Goal: Task Accomplishment & Management: Complete application form

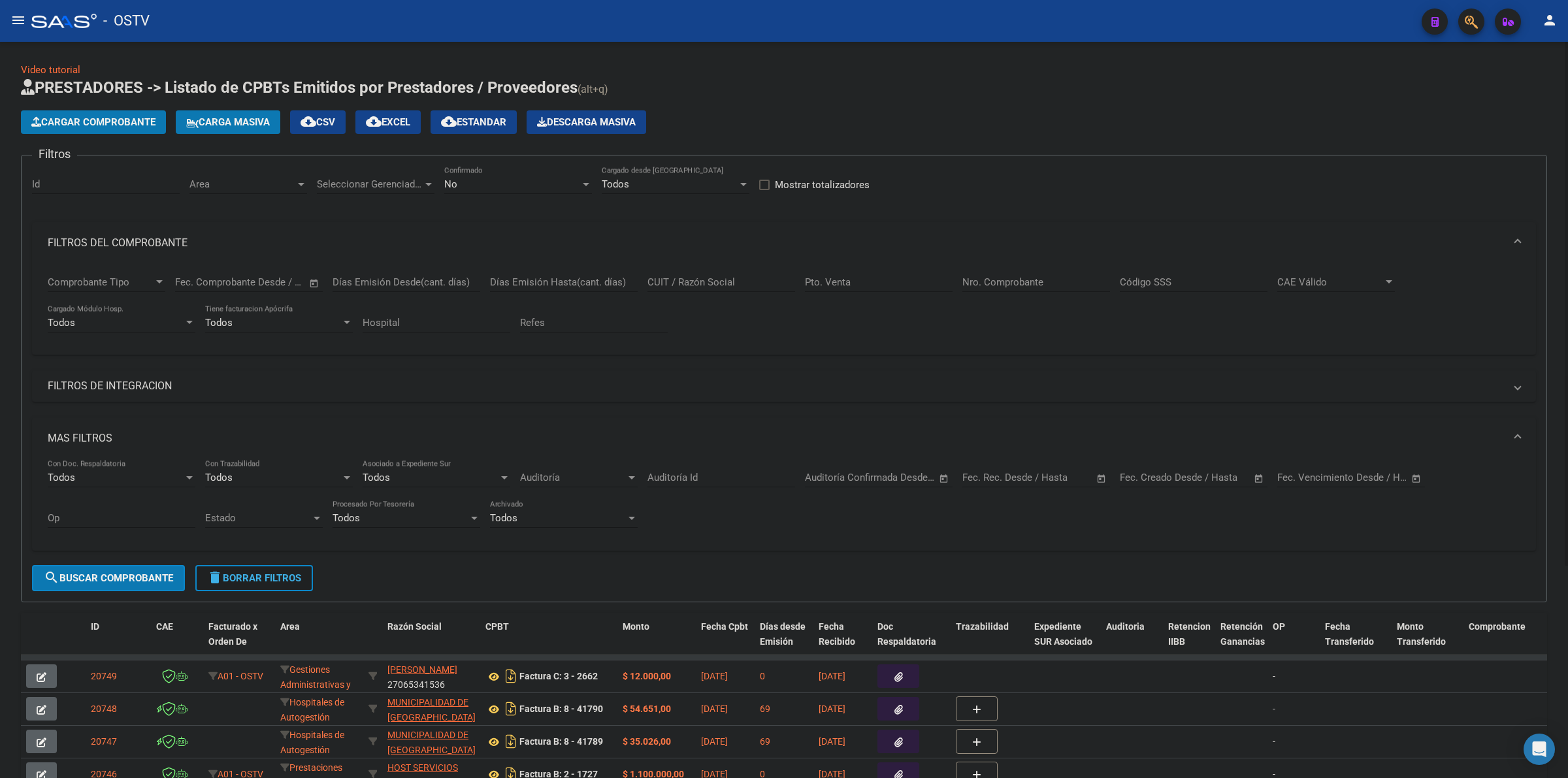
click at [242, 572] on span "delete Borrar Filtros" at bounding box center [254, 577] width 94 height 12
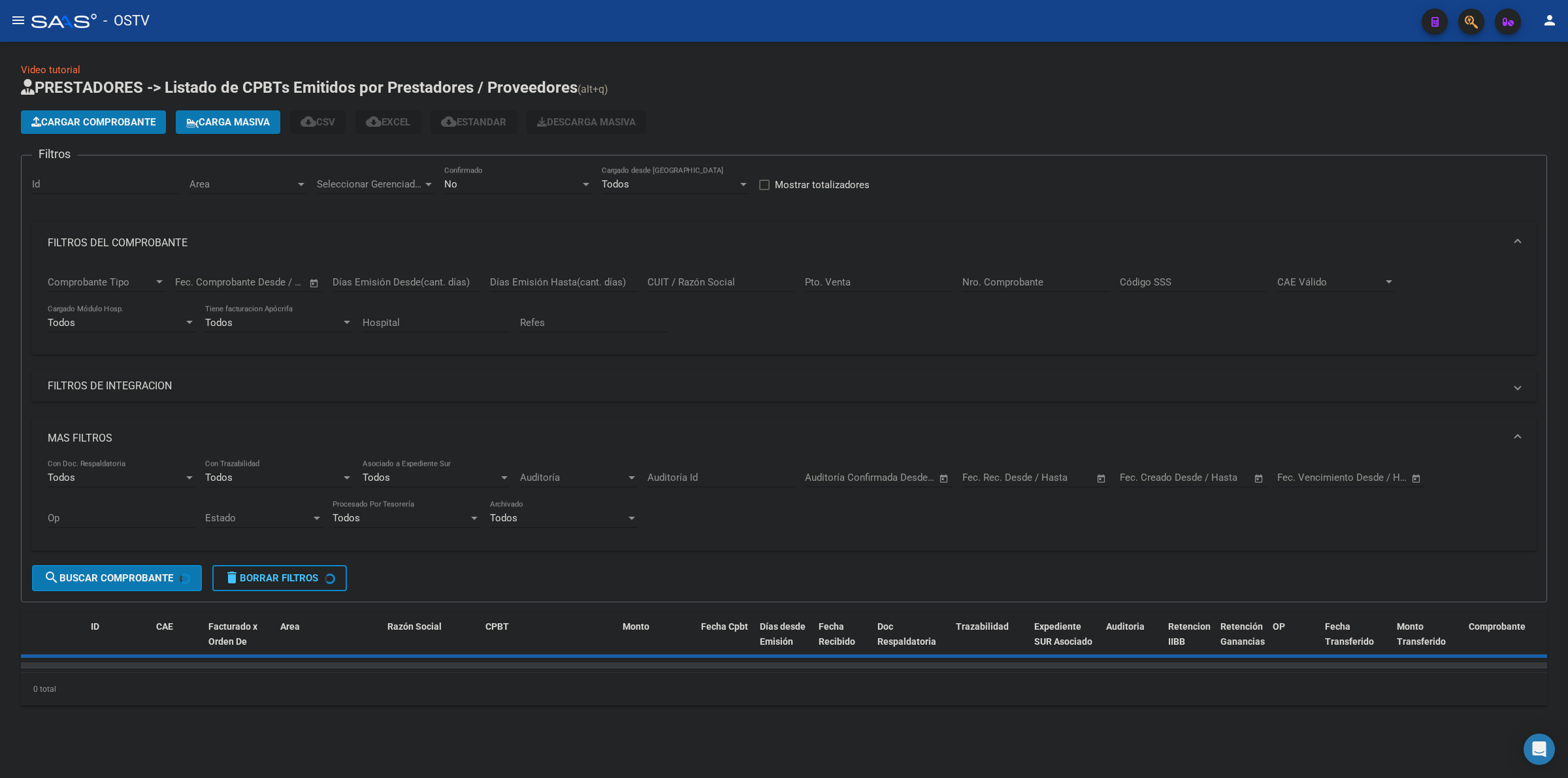
click at [112, 380] on mat-panel-title "FILTROS DE INTEGRACION" at bounding box center [776, 387] width 1456 height 15
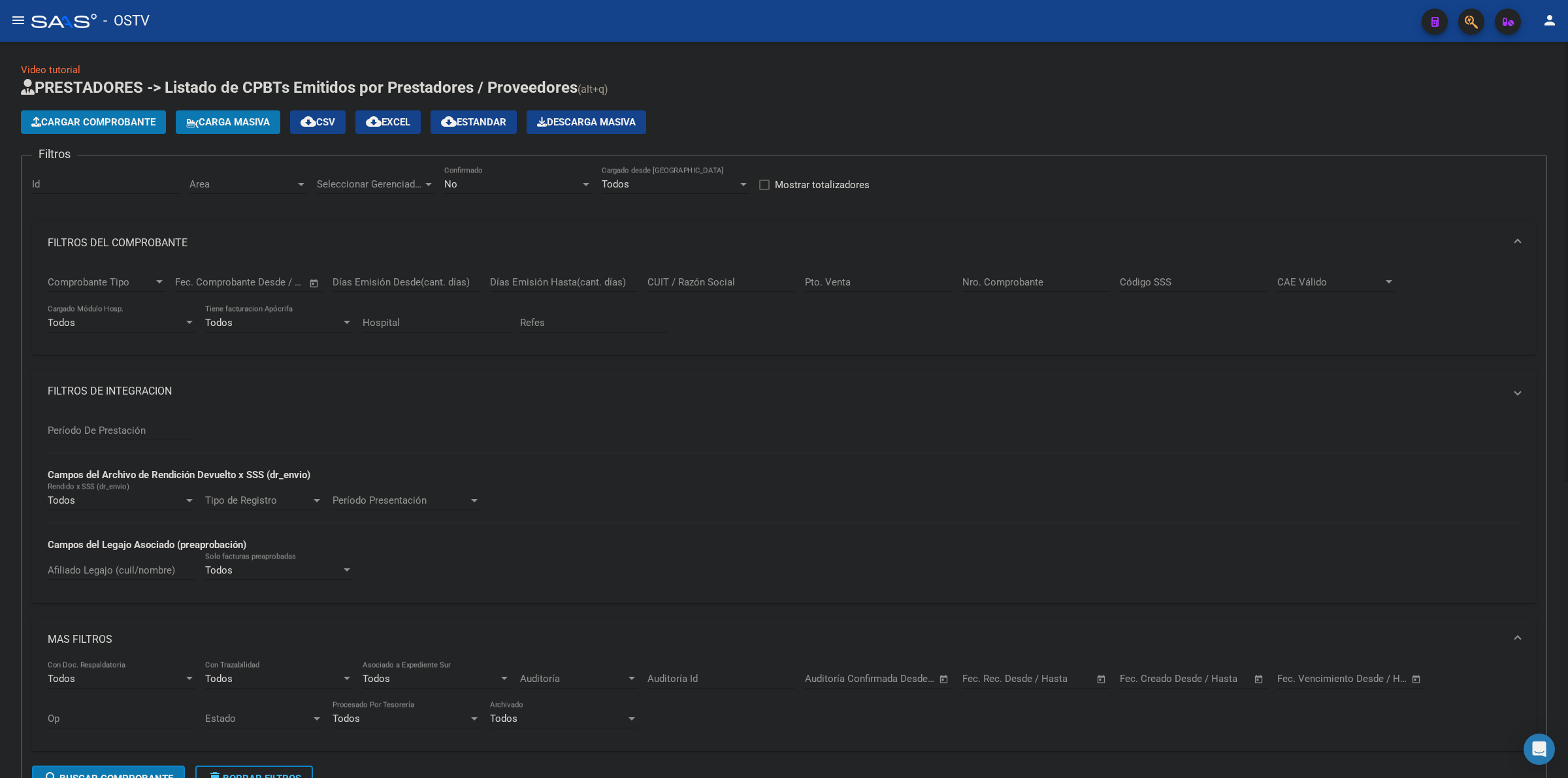
click at [132, 237] on mat-panel-title "FILTROS DEL COMPROBANTE" at bounding box center [776, 243] width 1456 height 15
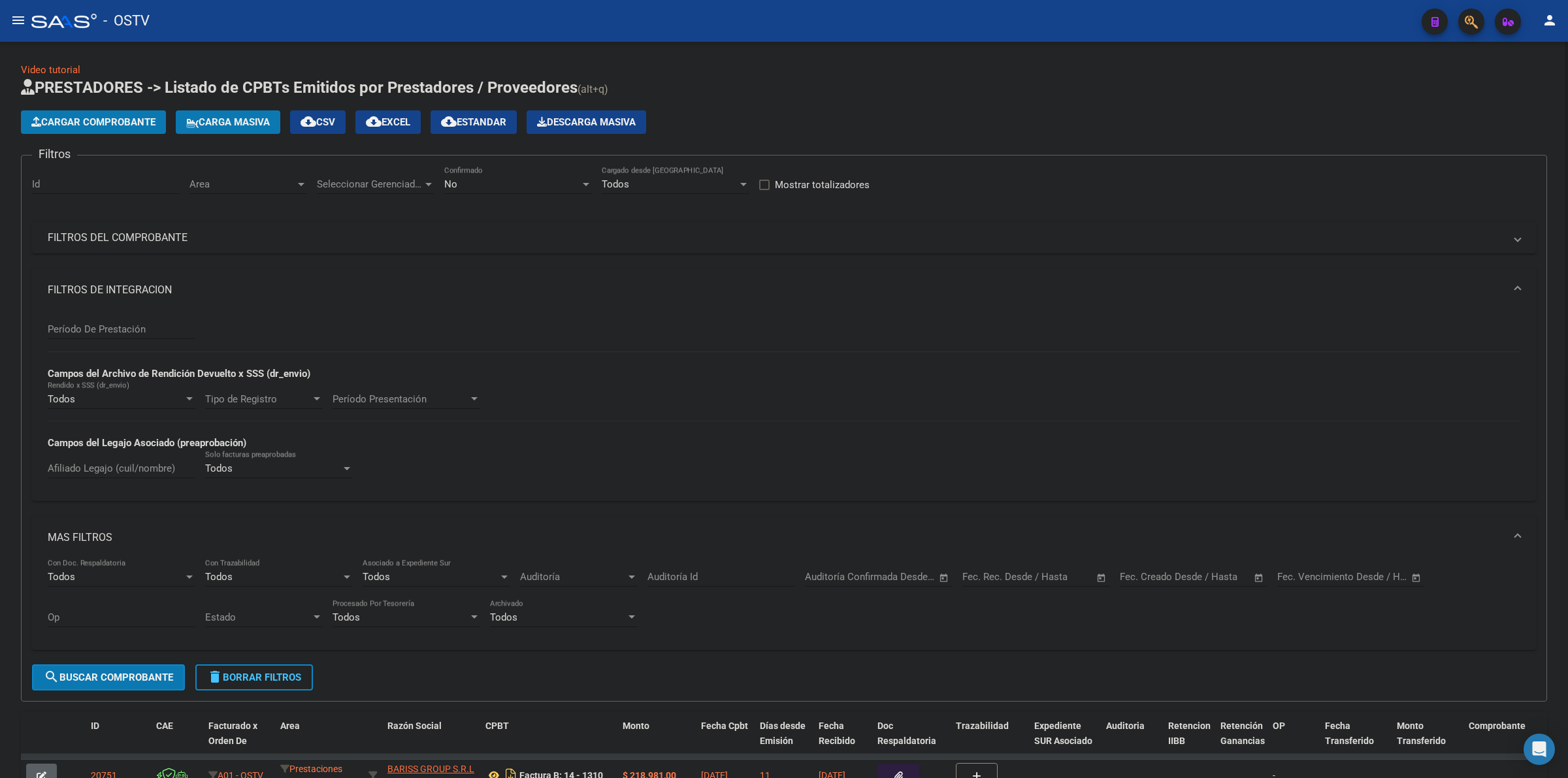
click at [134, 291] on mat-panel-title "FILTROS DE INTEGRACION" at bounding box center [776, 290] width 1456 height 15
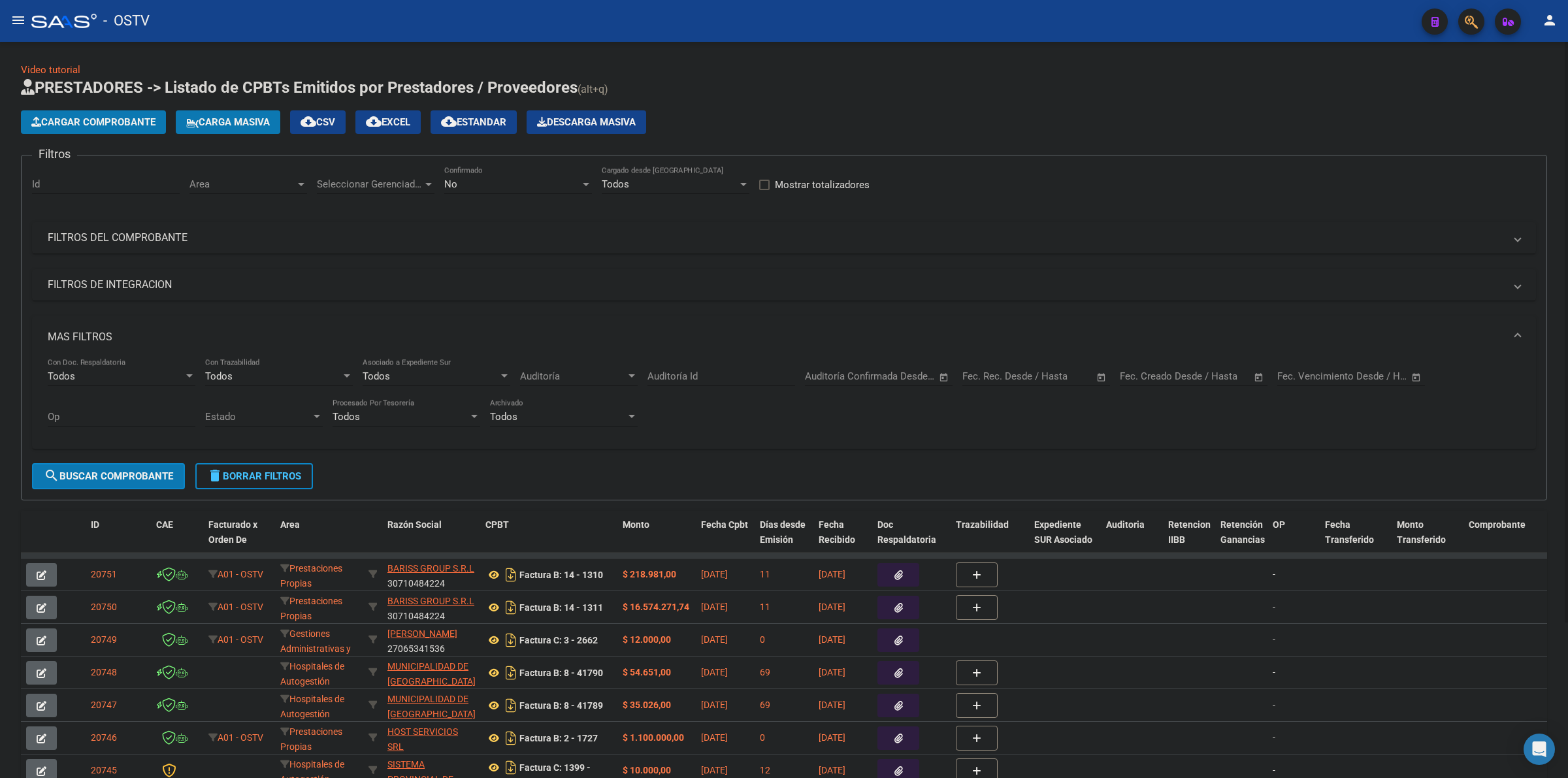
click at [820, 93] on h1 "PRESTADORES -> Listado de CPBTs Emitidos por Prestadores / Proveedores (alt+q)" at bounding box center [784, 88] width 1525 height 23
click at [103, 327] on mat-expansion-panel-header "MAS FILTROS" at bounding box center [784, 337] width 1503 height 42
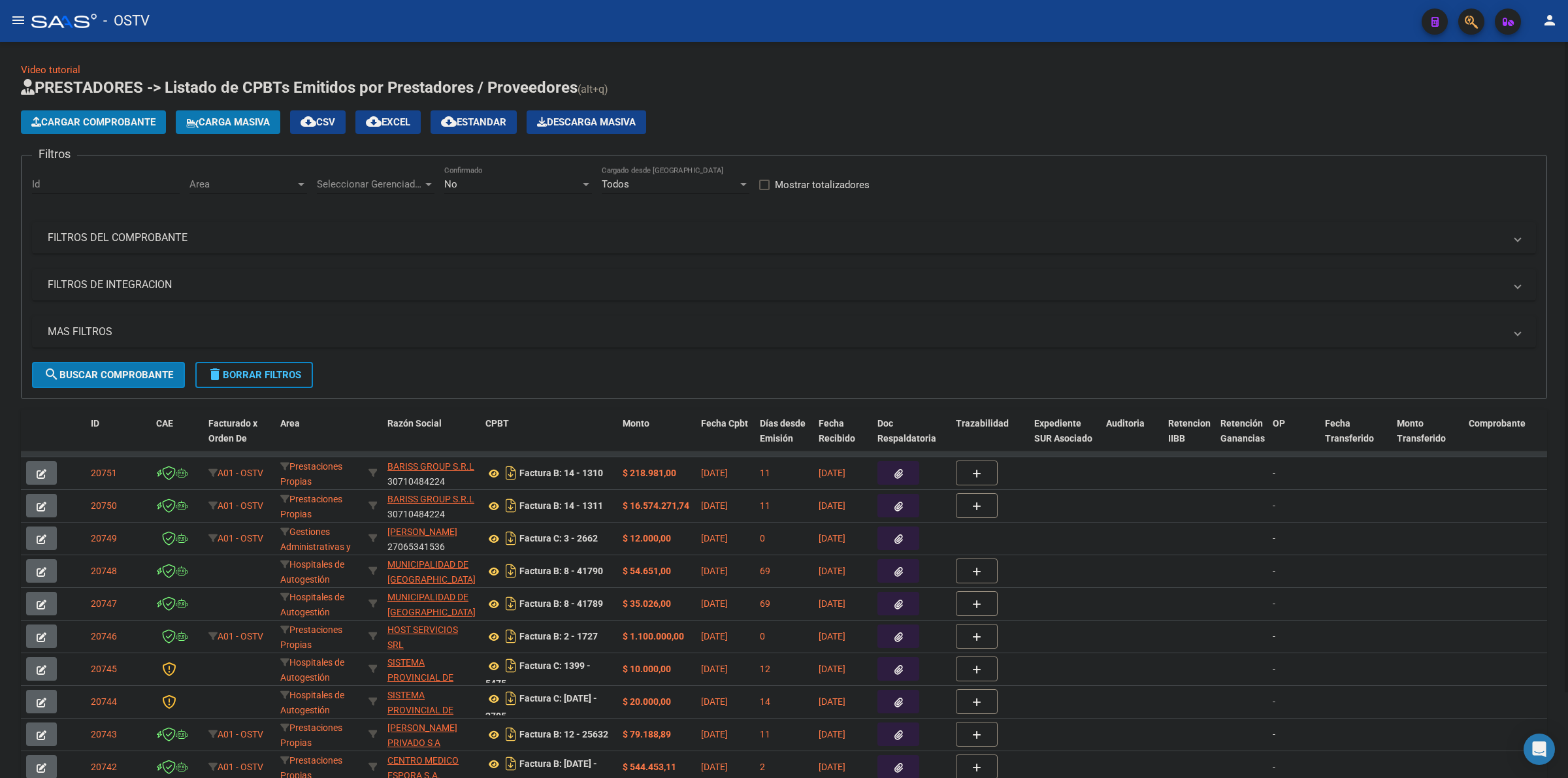
click at [561, 379] on form "Filtros Id Area Area Seleccionar Gerenciador Seleccionar Gerenciador No Confirm…" at bounding box center [784, 277] width 1525 height 244
click at [563, 370] on form "Filtros Id Area Area Seleccionar Gerenciador Seleccionar Gerenciador No Confirm…" at bounding box center [784, 277] width 1525 height 244
click at [345, 369] on form "Filtros Id Area Area Seleccionar Gerenciador Seleccionar Gerenciador No Confirm…" at bounding box center [784, 277] width 1525 height 244
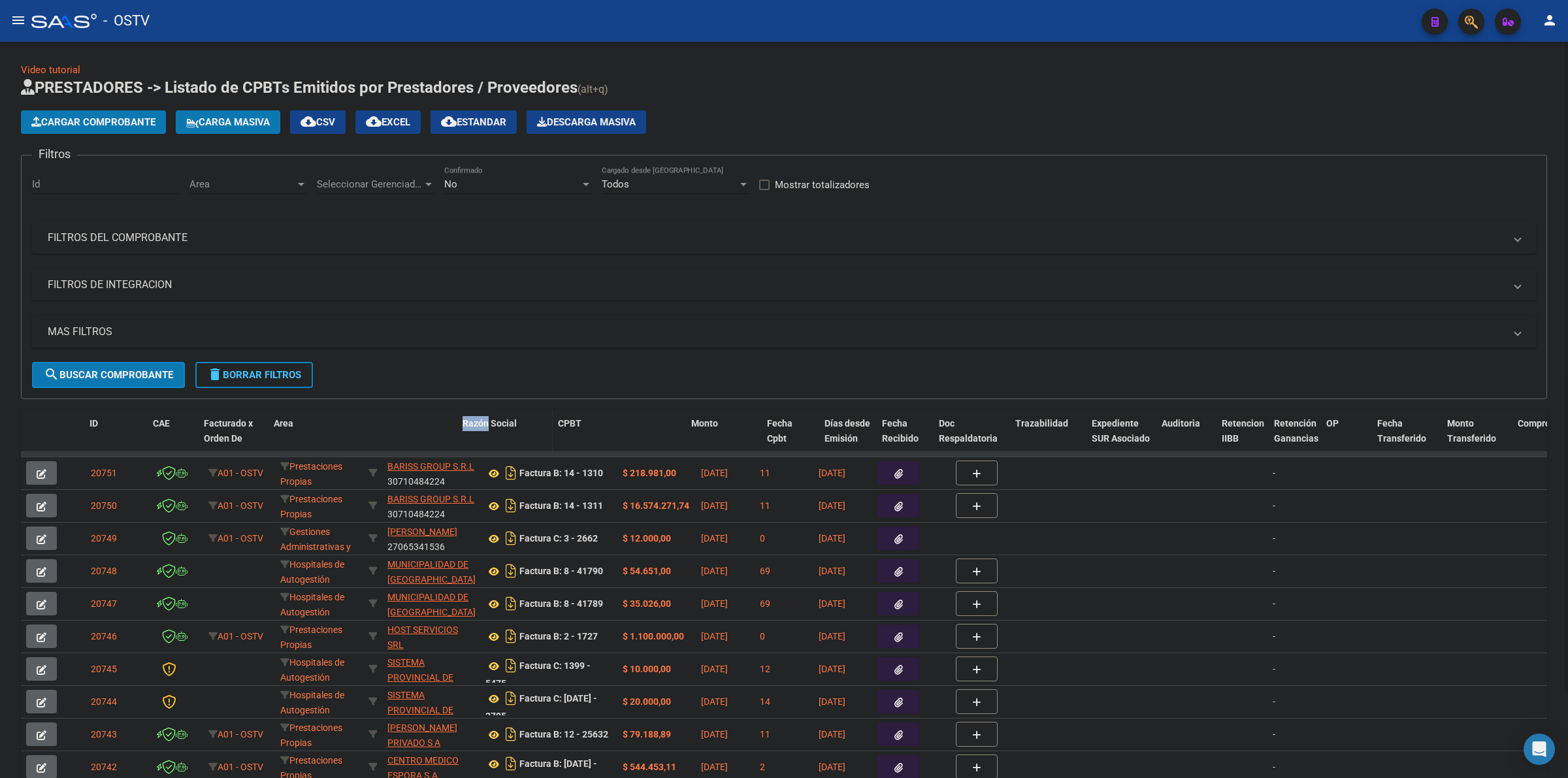
drag, startPoint x: 379, startPoint y: 420, endPoint x: 488, endPoint y: 420, distance: 109.0
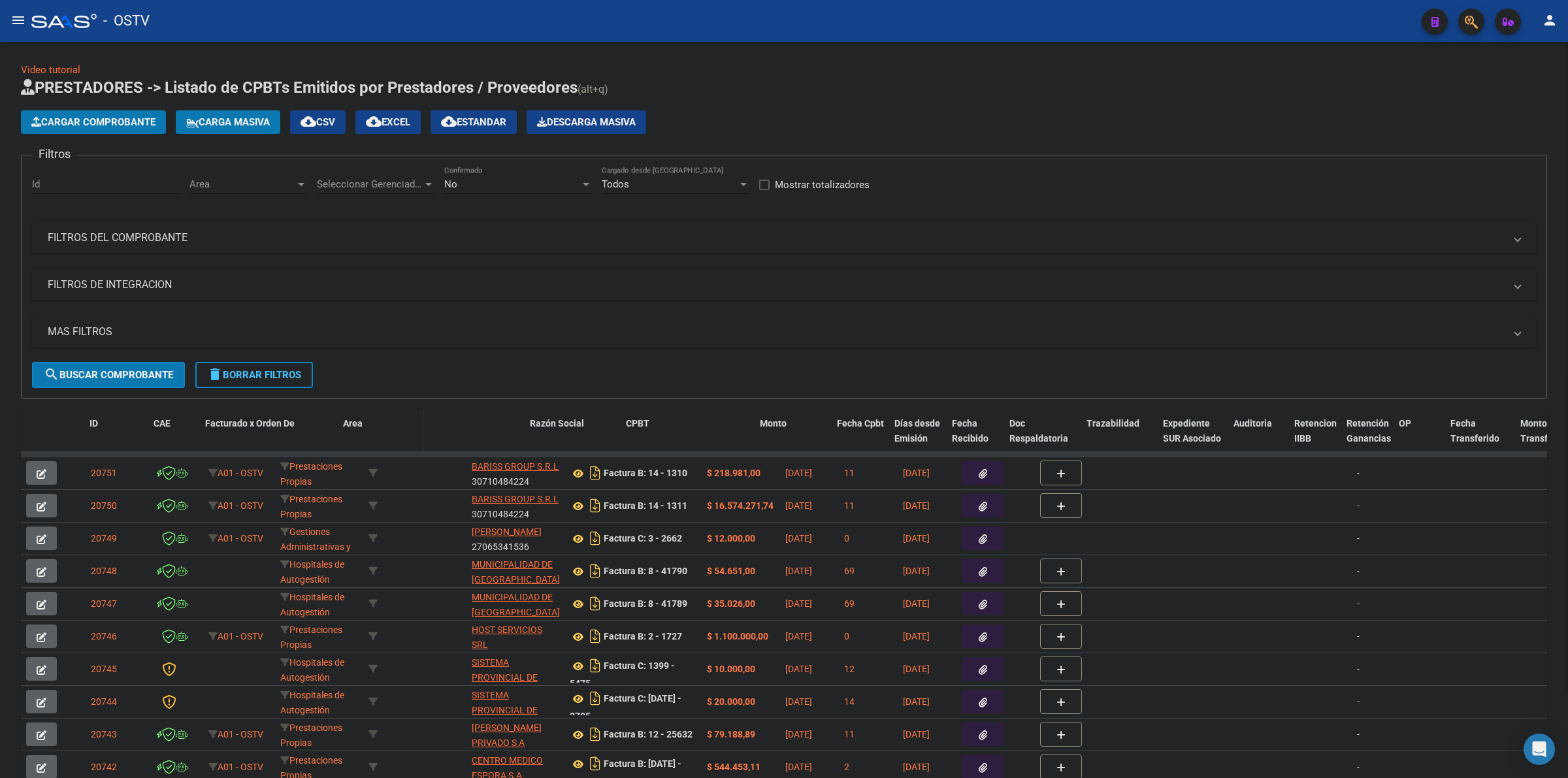
drag, startPoint x: 272, startPoint y: 426, endPoint x: 358, endPoint y: 428, distance: 86.0
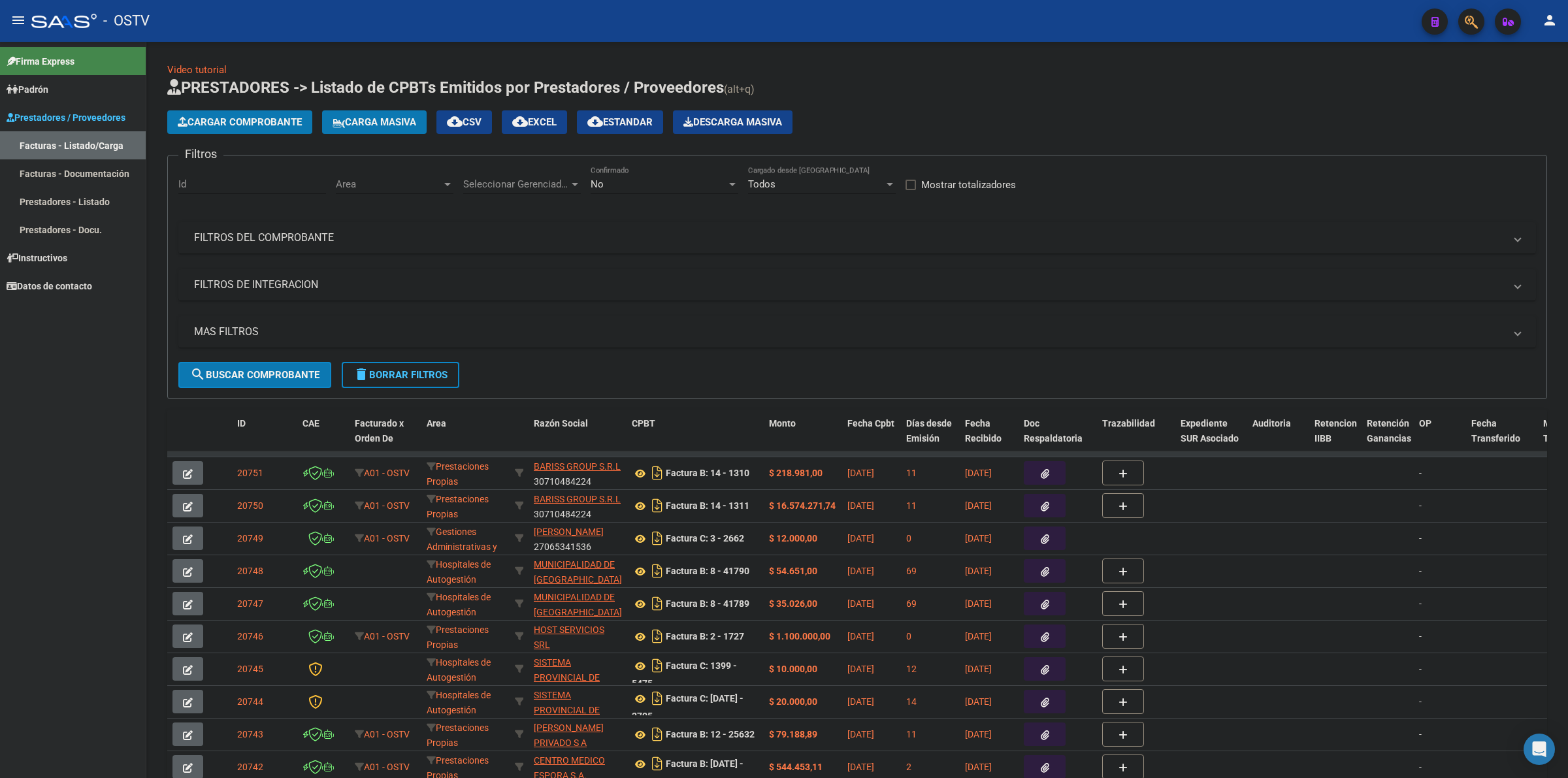
click at [13, 21] on mat-icon "menu" at bounding box center [18, 19] width 16 height 16
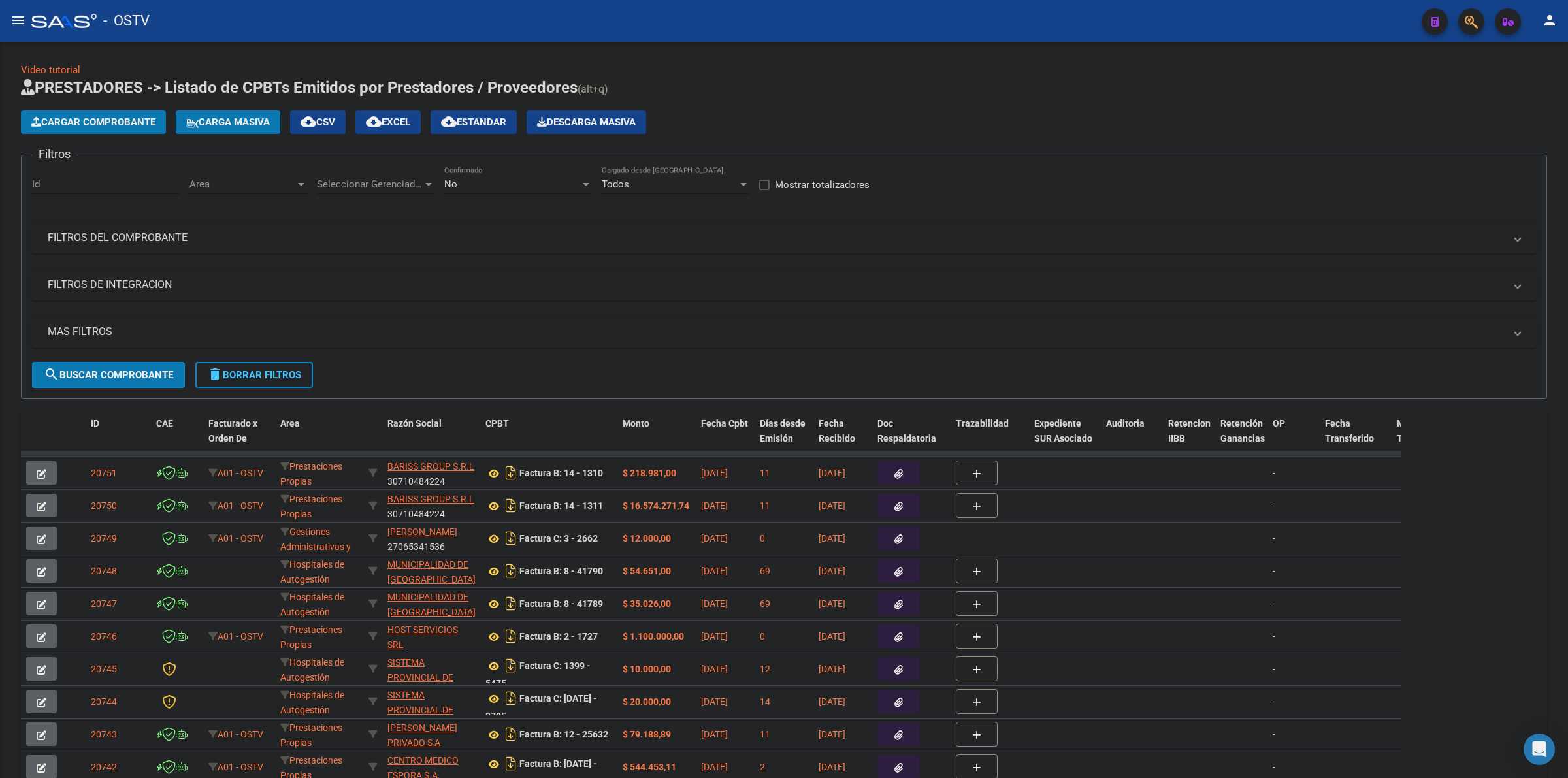
click at [253, 232] on mat-panel-title "FILTROS DEL COMPROBANTE" at bounding box center [776, 238] width 1456 height 15
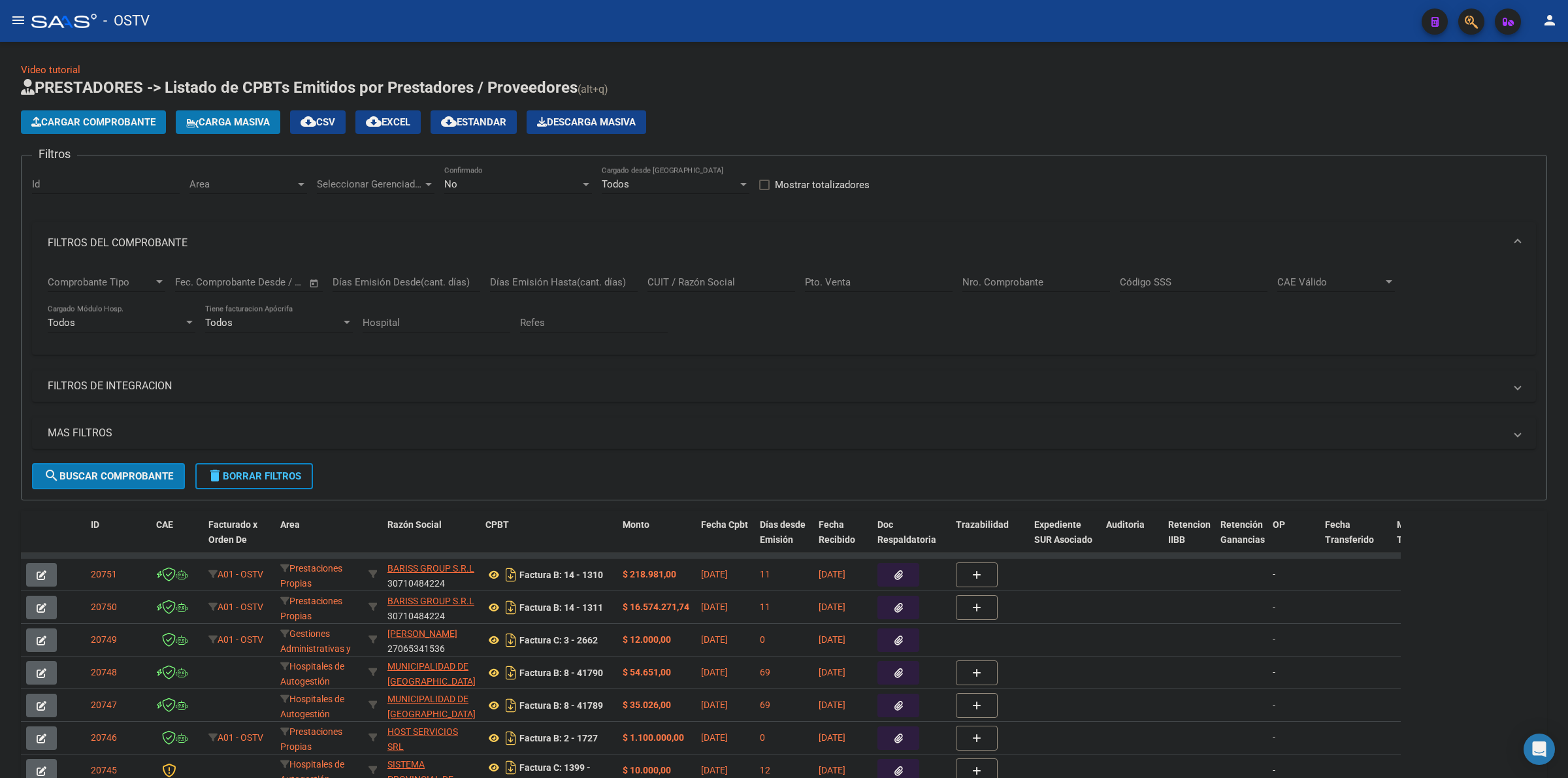
click at [1070, 284] on input "Nro. Comprobante" at bounding box center [1036, 282] width 148 height 12
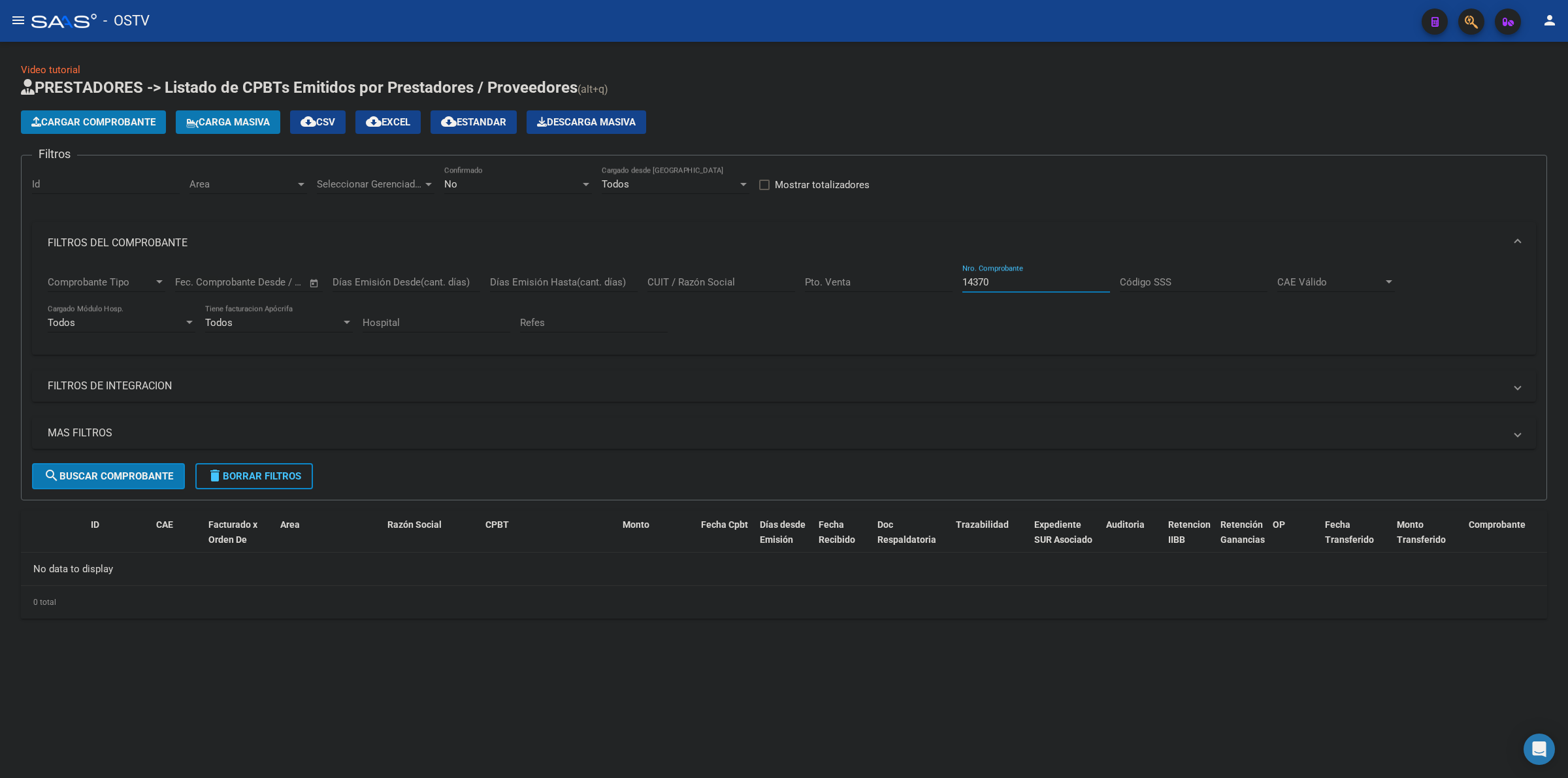
type input "14370"
click at [471, 190] on div "No Confirmado" at bounding box center [518, 179] width 148 height 28
drag, startPoint x: 469, startPoint y: 123, endPoint x: 255, endPoint y: 285, distance: 268.4
click at [468, 123] on span "Todos" at bounding box center [518, 125] width 148 height 30
click at [121, 475] on span "search Buscar Comprobante" at bounding box center [108, 475] width 130 height 12
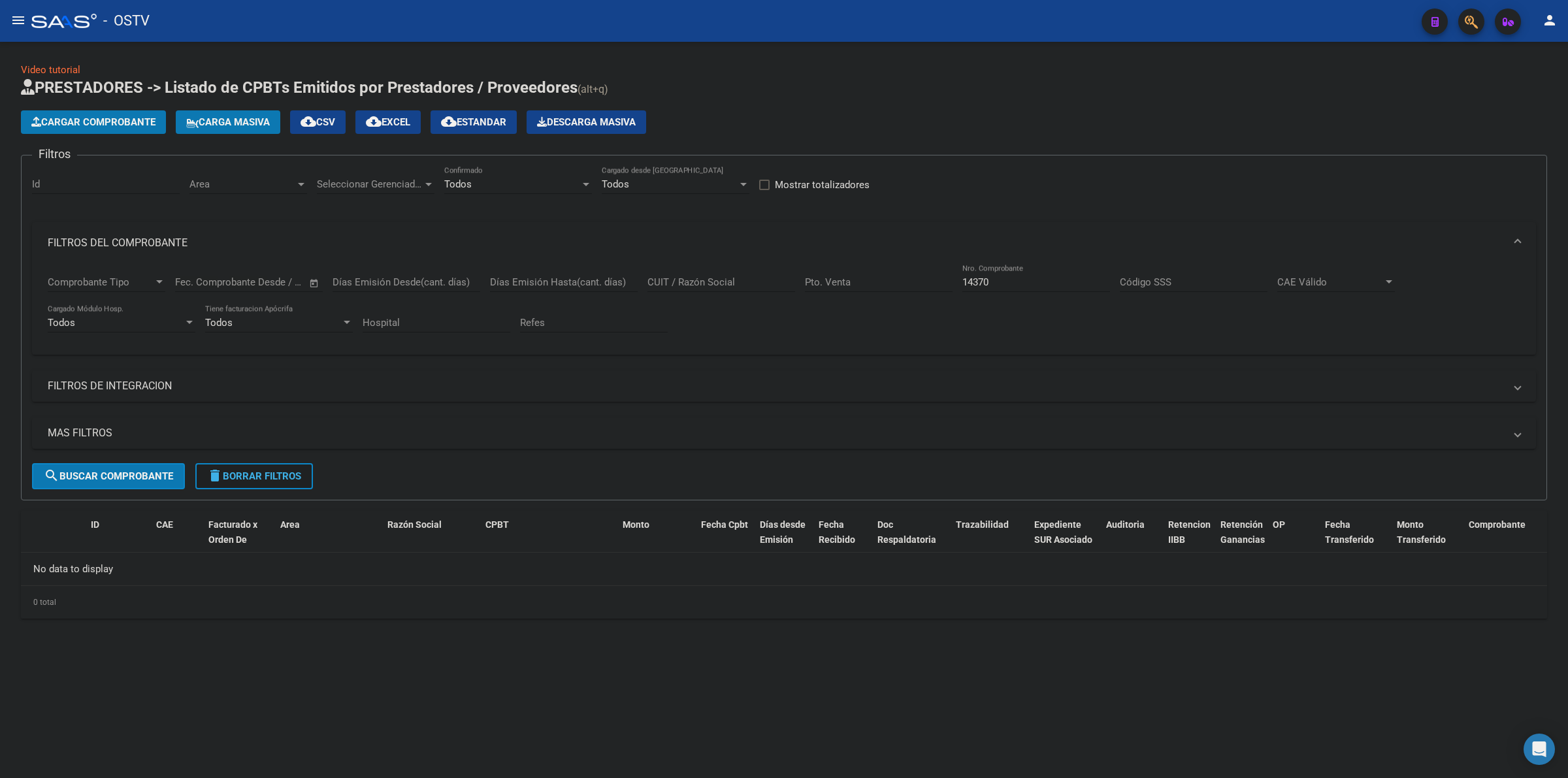
click at [256, 481] on button "delete Borrar Filtros" at bounding box center [253, 476] width 117 height 26
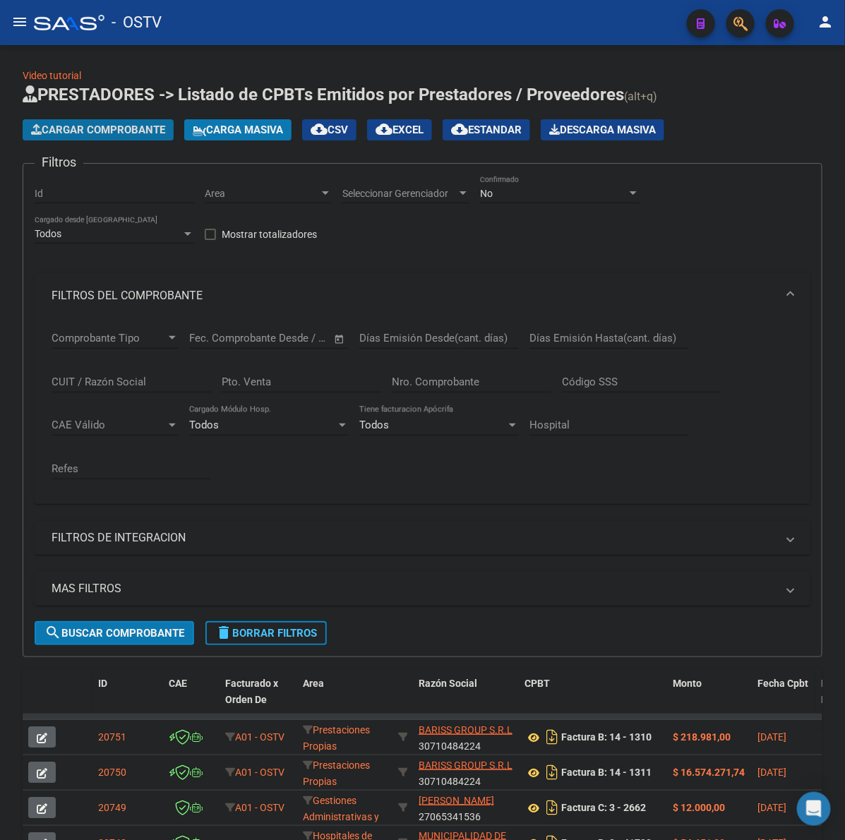
click at [104, 127] on span "Cargar Comprobante" at bounding box center [98, 130] width 134 height 13
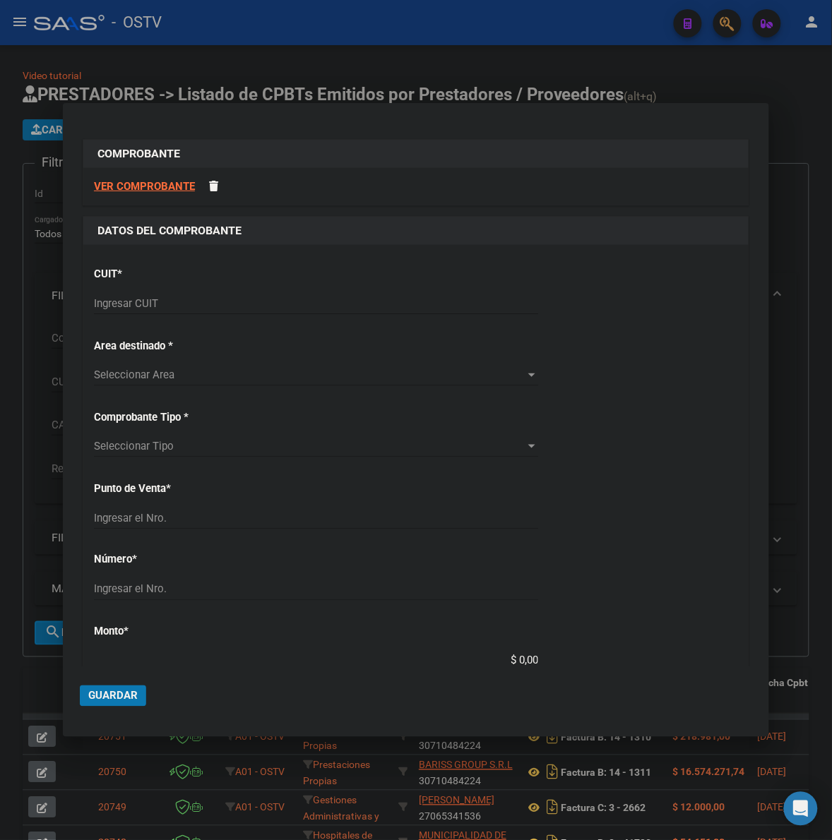
click at [283, 293] on div "CUIT * Ingresar CUIT" at bounding box center [416, 291] width 644 height 71
click at [285, 304] on input "Ingresar CUIT" at bounding box center [316, 303] width 444 height 13
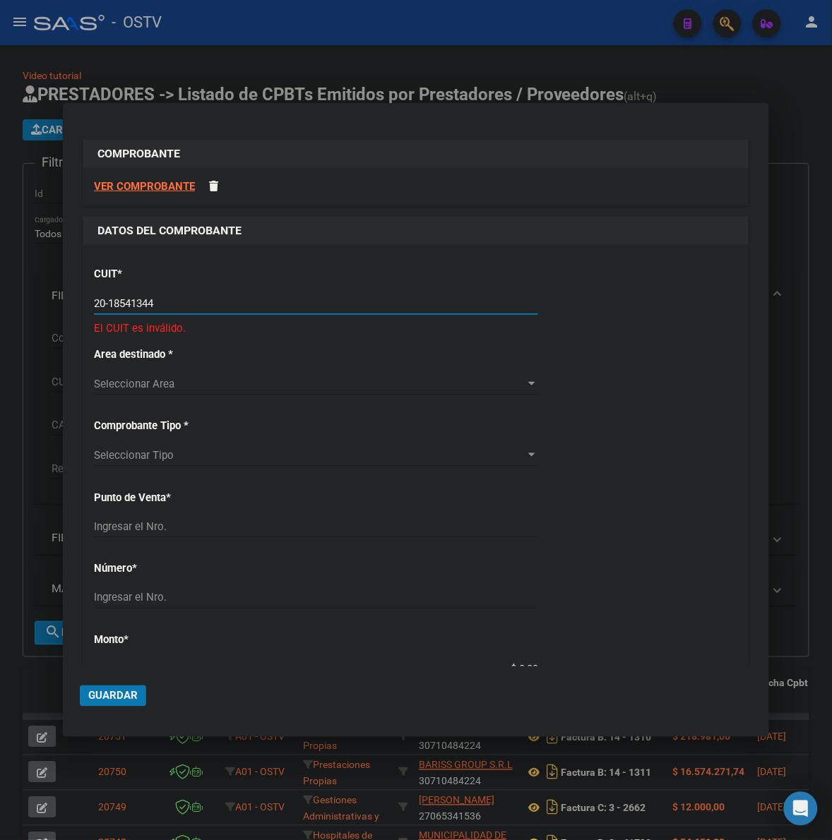
type input "20-18541344-7"
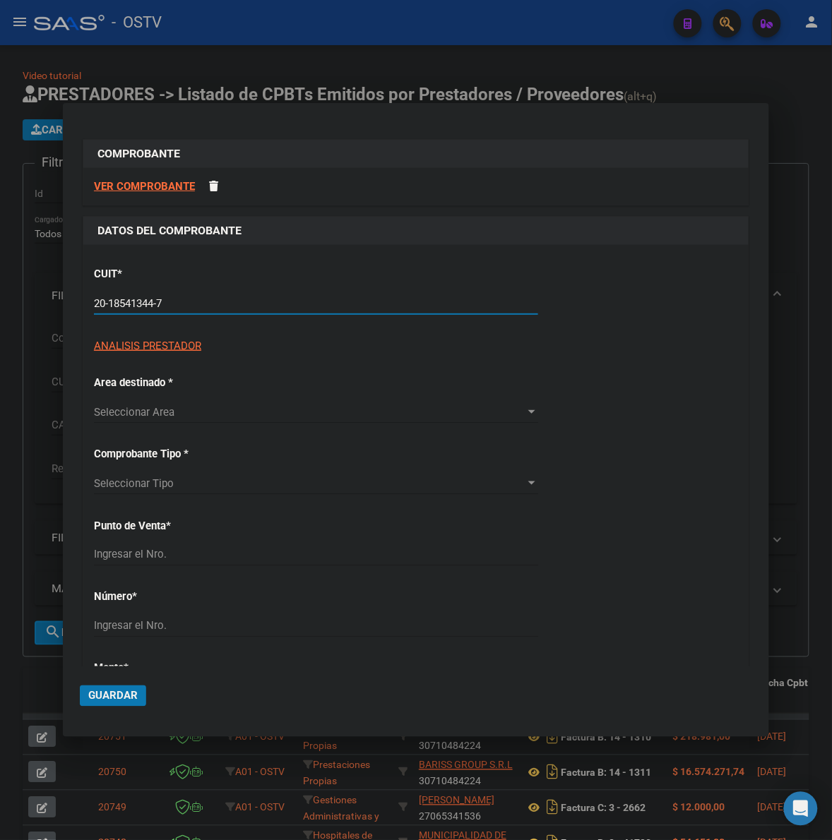
type input "4"
type input "20-18541344-7"
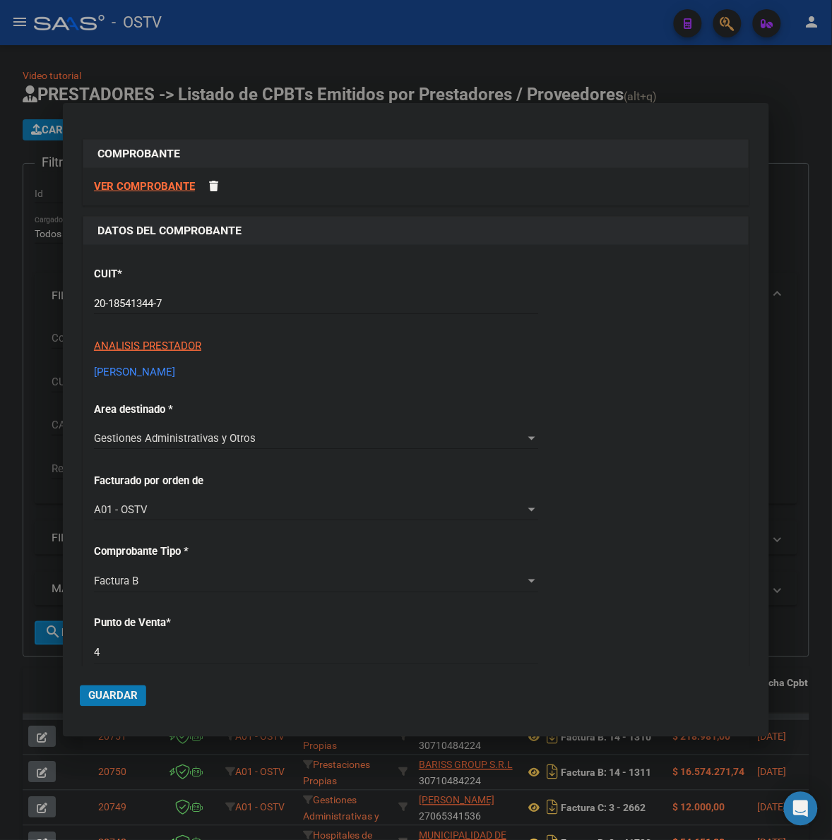
click at [153, 184] on strong "VER COMPROBANTE" at bounding box center [144, 186] width 101 height 13
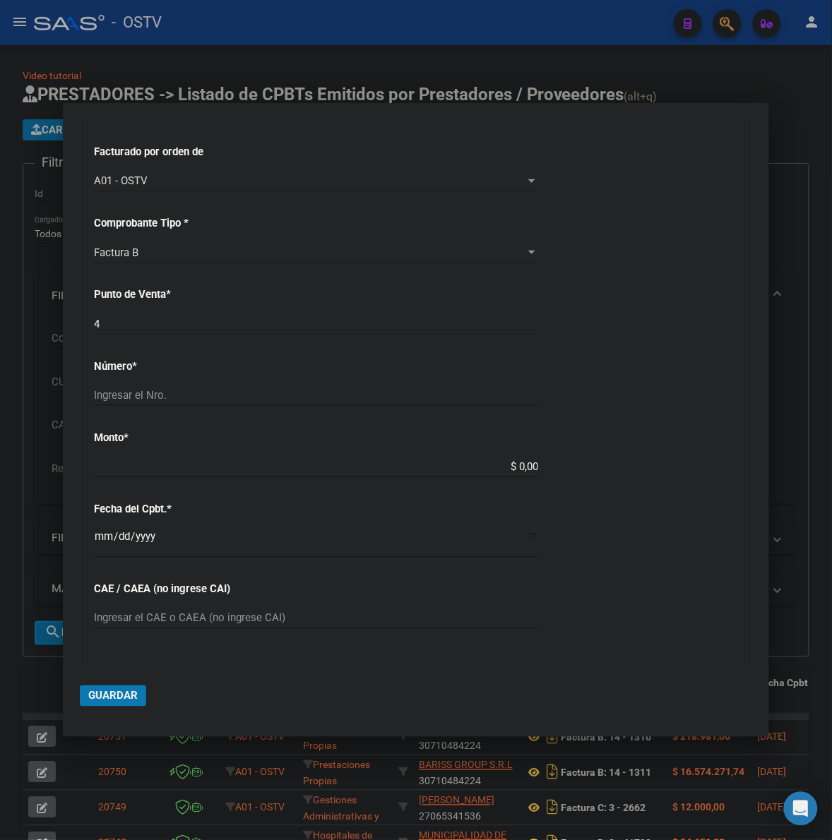
scroll to position [412, 0]
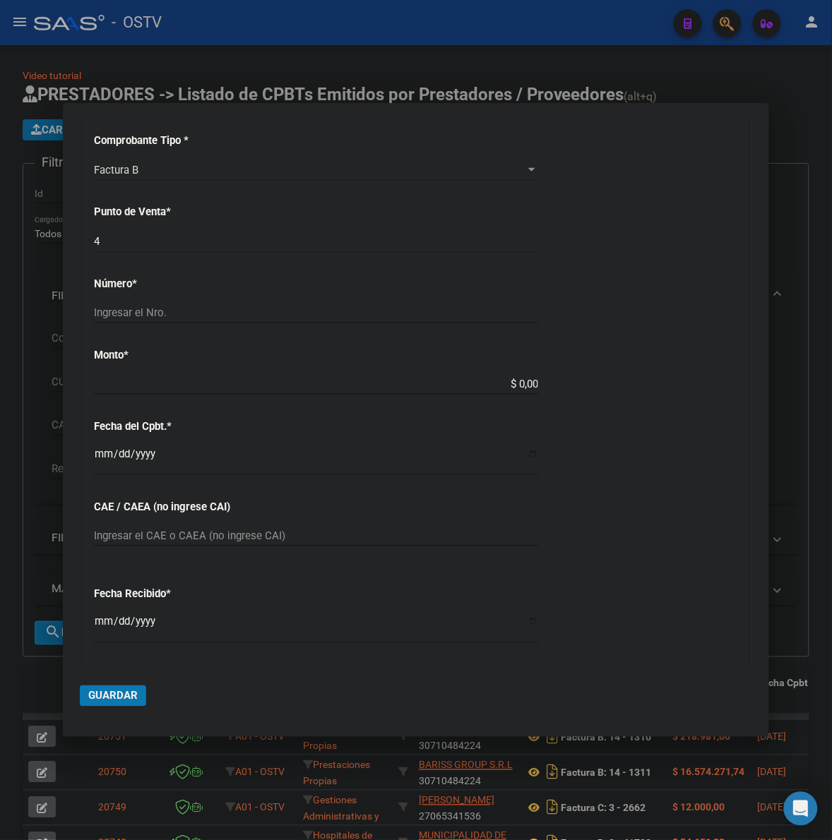
click at [237, 304] on div "Ingresar el Nro." at bounding box center [316, 312] width 444 height 21
click at [232, 316] on input "Ingresar el Nro." at bounding box center [316, 312] width 444 height 13
type input "2169"
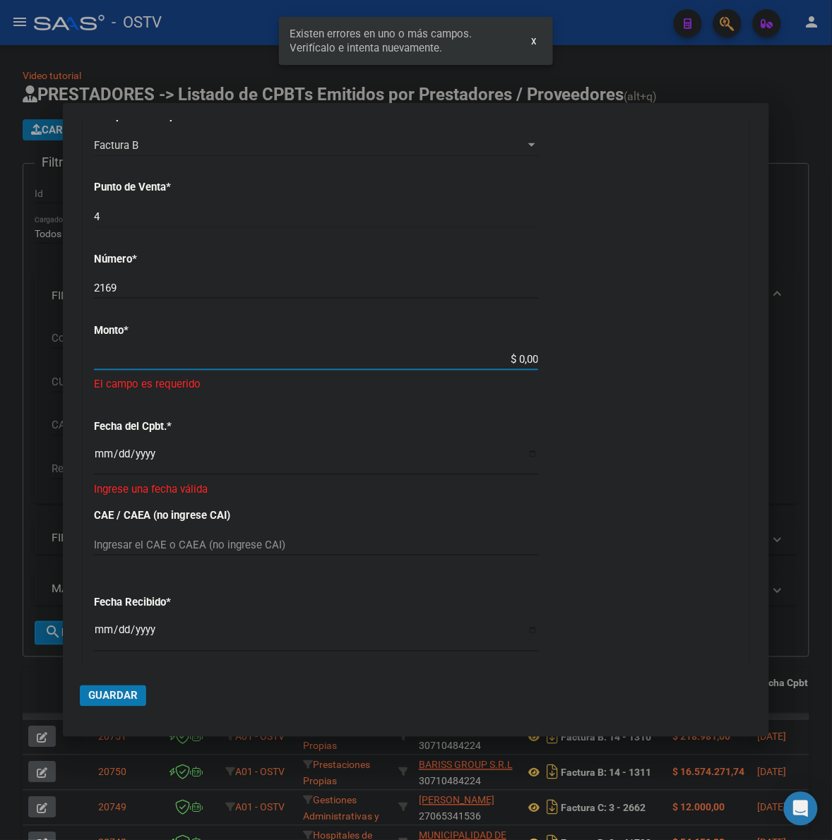
scroll to position [573, 0]
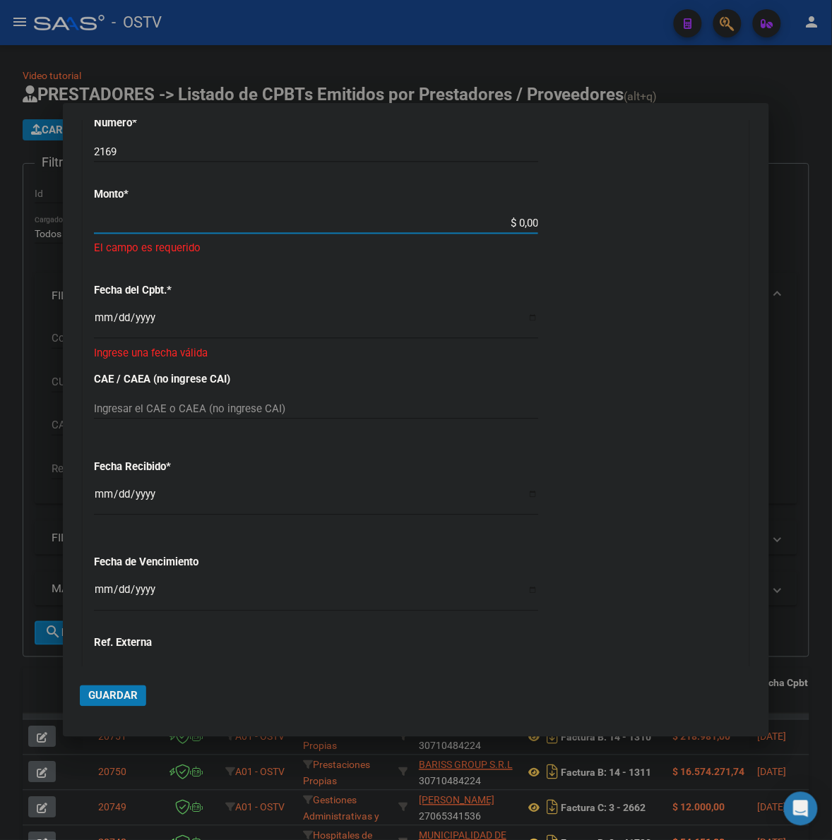
click at [150, 410] on input "Ingresar el CAE o CAEA (no ingrese CAI)" at bounding box center [316, 408] width 444 height 13
type input "75327837296300"
click at [450, 223] on input "$ 0,00" at bounding box center [316, 223] width 444 height 13
drag, startPoint x: 102, startPoint y: 316, endPoint x: 160, endPoint y: 315, distance: 57.2
click at [103, 316] on input "Ingresar la fecha" at bounding box center [316, 323] width 444 height 23
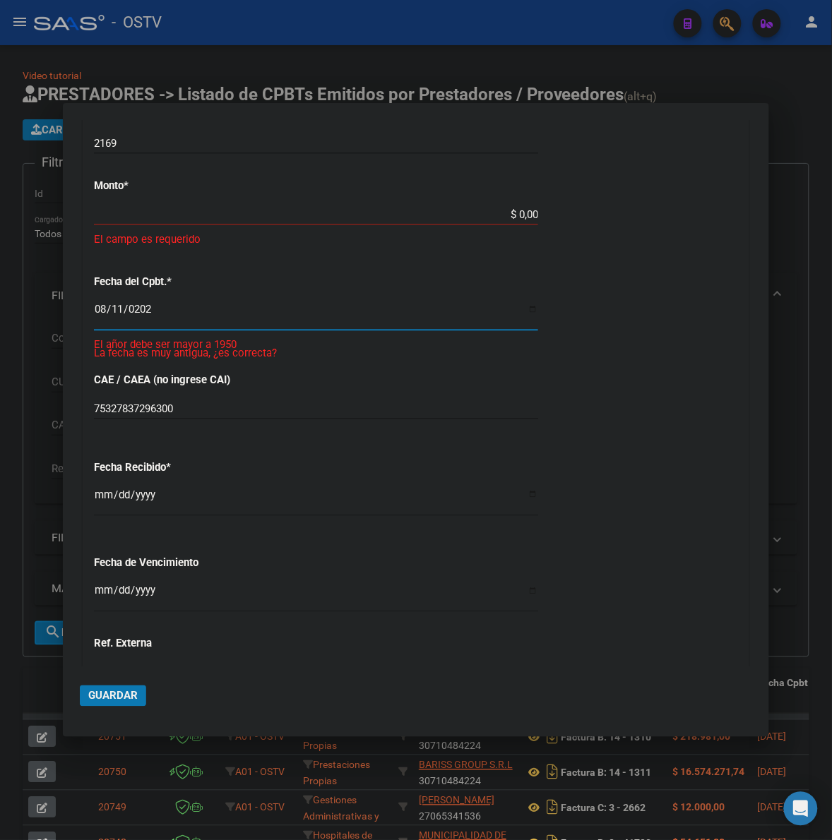
type input "2025-08-11"
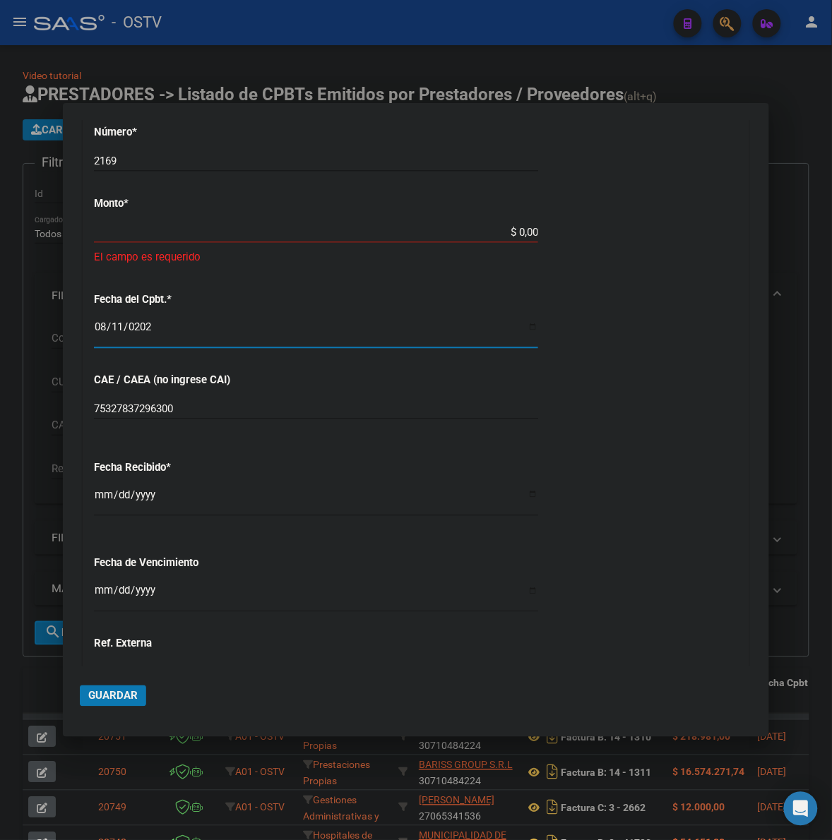
click at [498, 215] on div "CUIT * 20-18541344-7 Ingresar CUIT ANALISIS PRESTADOR SALATINO ROQUE ARCA Padró…" at bounding box center [415, 230] width 665 height 1097
click at [501, 227] on input "$ 0,00" at bounding box center [316, 232] width 444 height 13
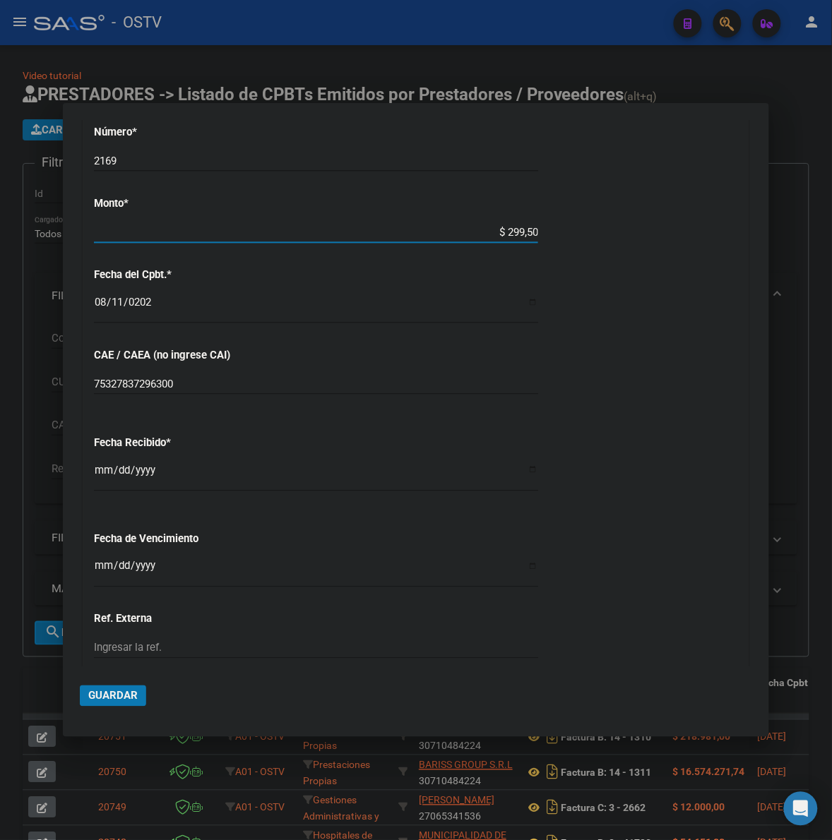
click at [520, 228] on input "$ 299,50" at bounding box center [316, 232] width 444 height 13
click at [523, 231] on input "$ 299,50" at bounding box center [316, 232] width 444 height 13
type input "$ 29.950,00"
click at [591, 301] on div "CUIT * 20-18541344-7 Ingresar CUIT ANALISIS PRESTADOR SALATINO ROQUE ARCA Padró…" at bounding box center [415, 218] width 665 height 1072
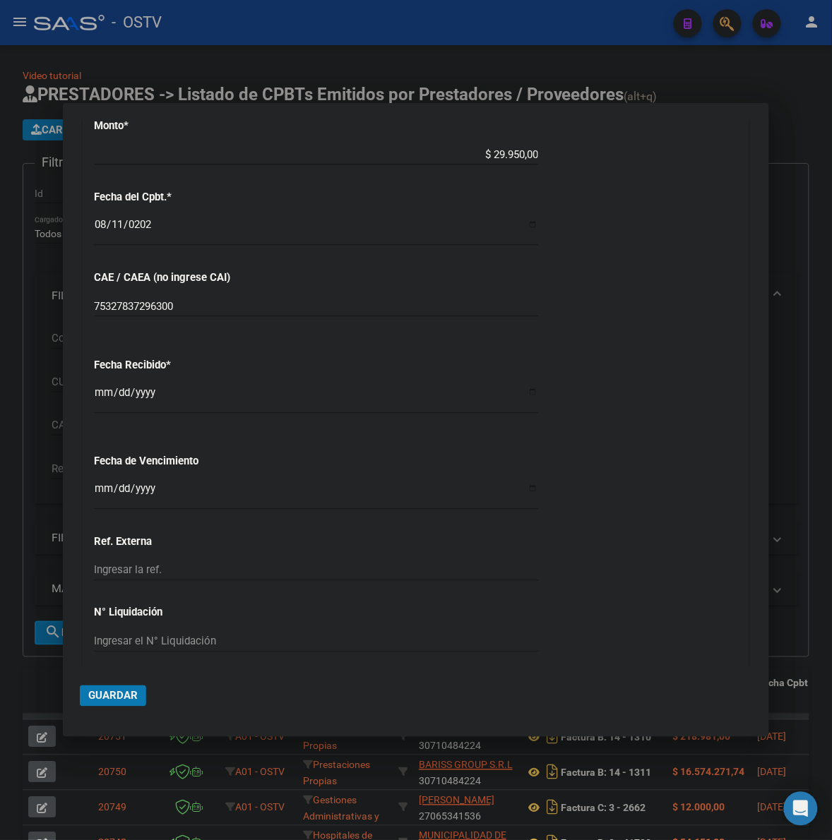
scroll to position [698, 0]
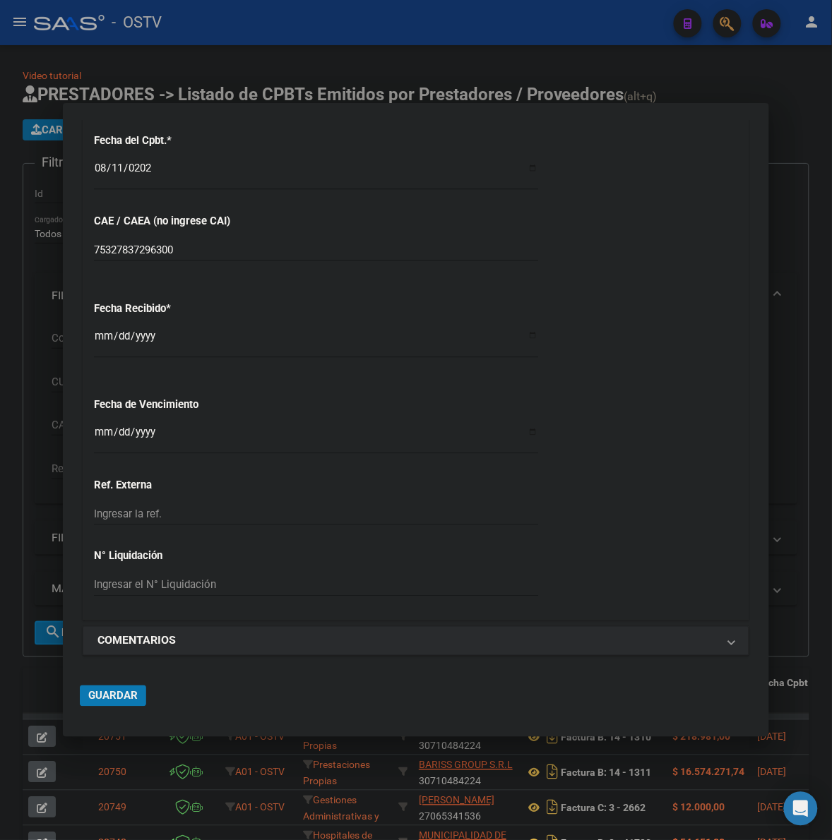
click at [104, 431] on input "Ingresar la fecha" at bounding box center [316, 437] width 444 height 23
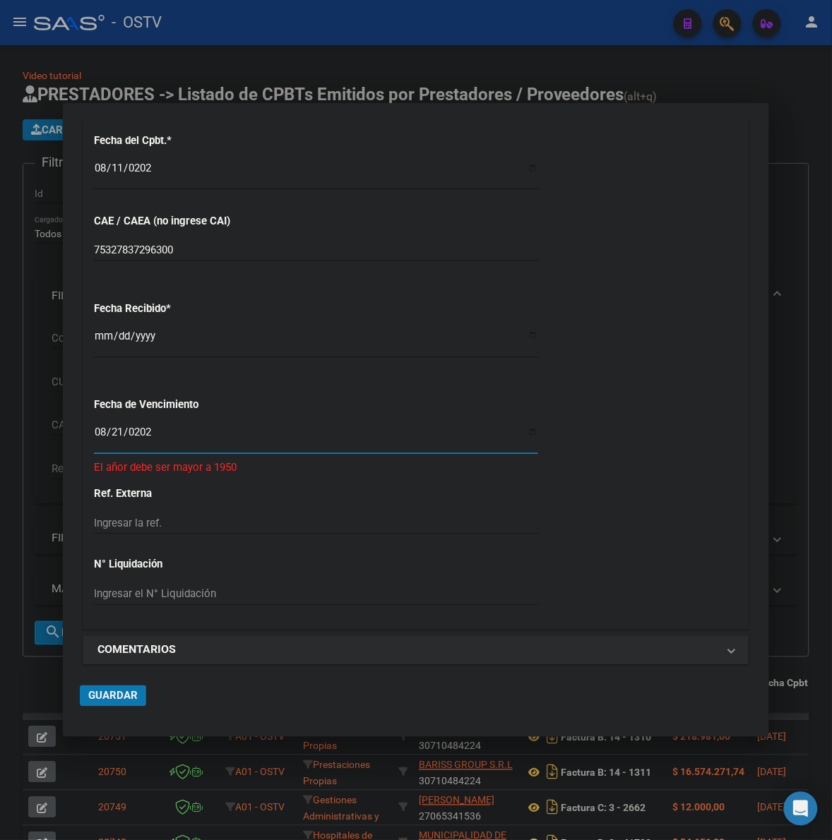
type input "2025-08-21"
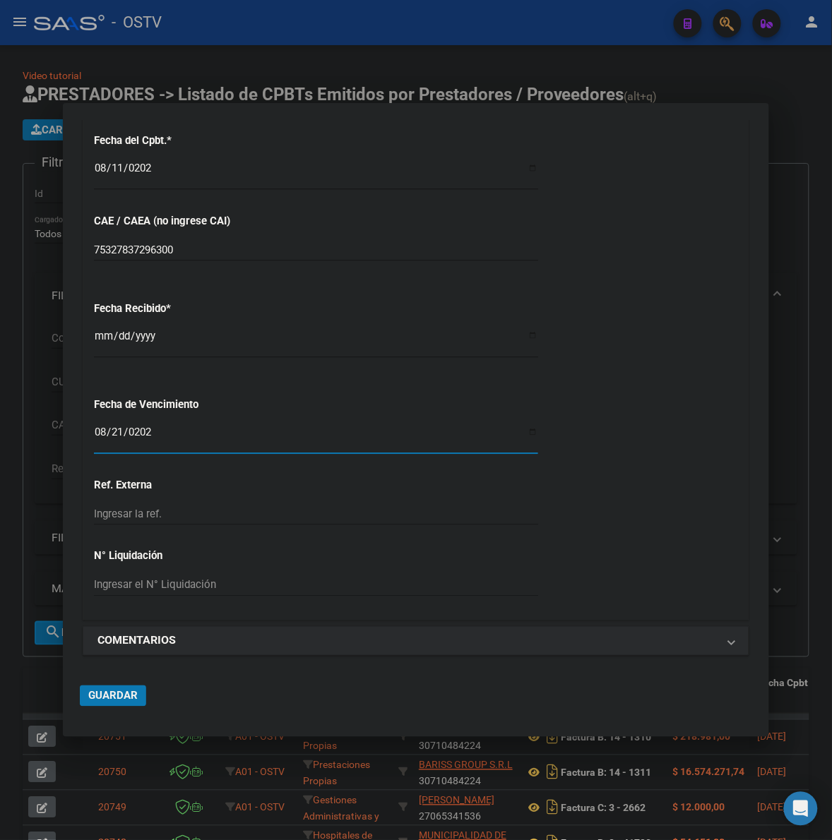
click at [109, 700] on span "Guardar" at bounding box center [112, 696] width 49 height 13
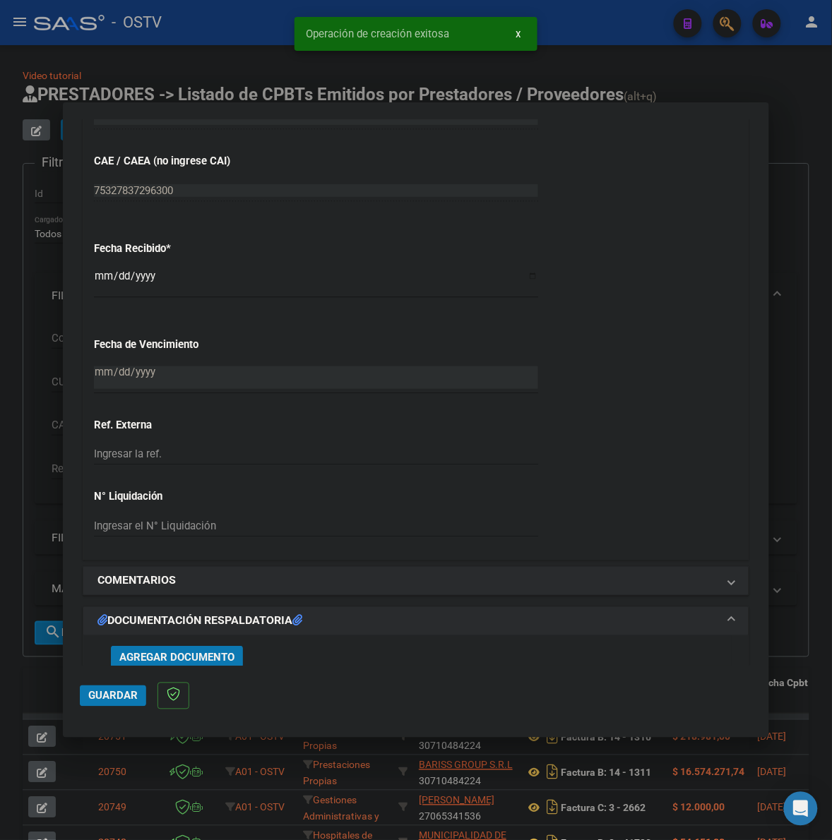
scroll to position [883, 0]
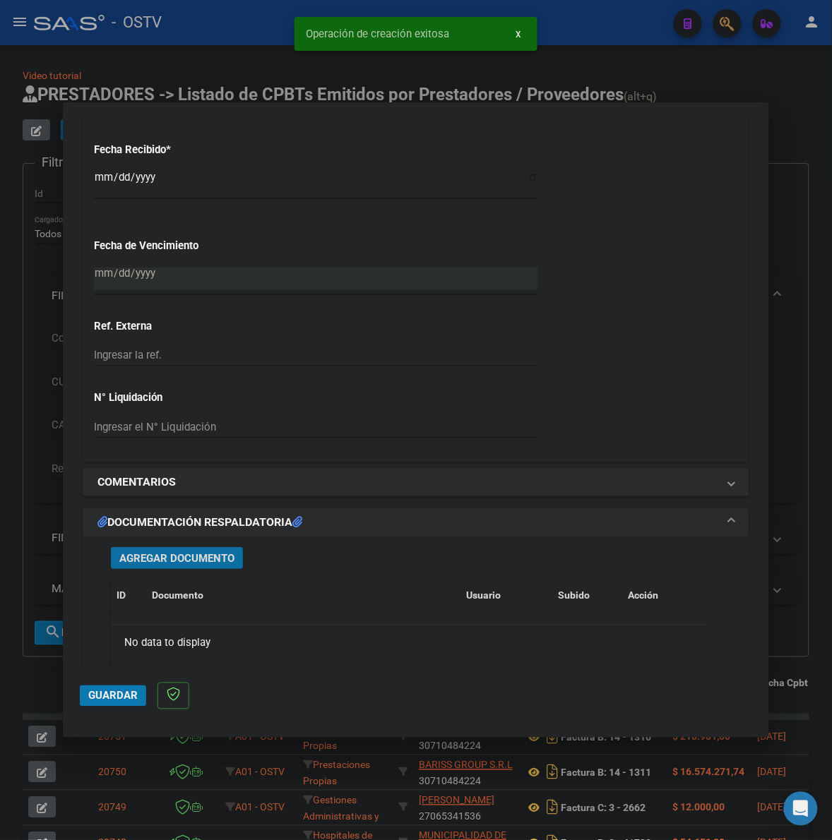
click at [220, 558] on span "Agregar Documento" at bounding box center [176, 558] width 115 height 13
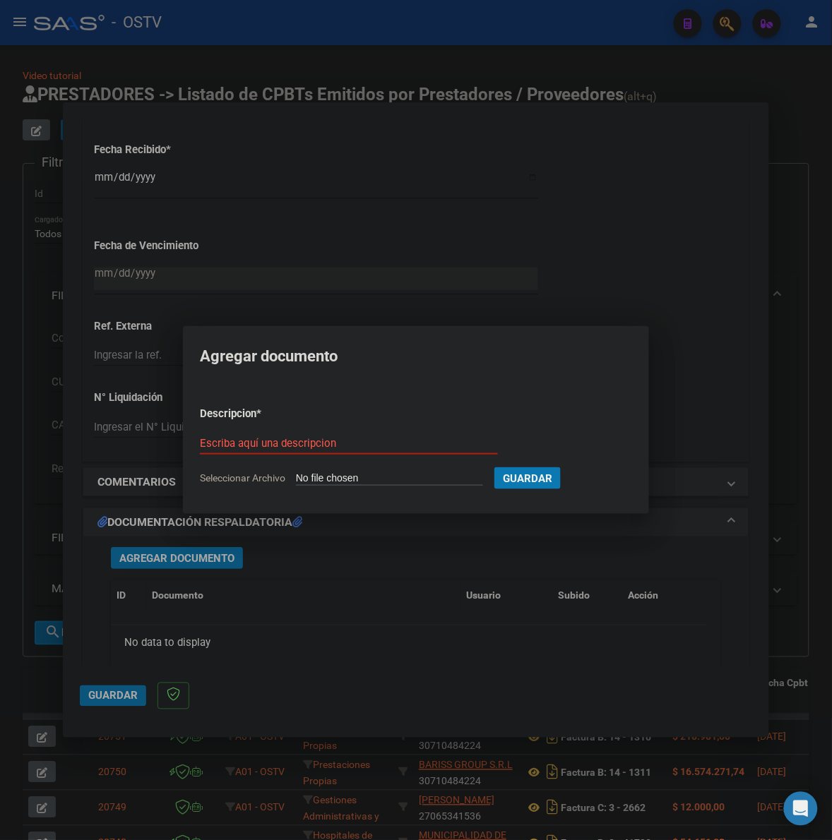
type input "C:\fakepath\FACTURA - 4 2169 - SALATINO ROQUE.pdf"
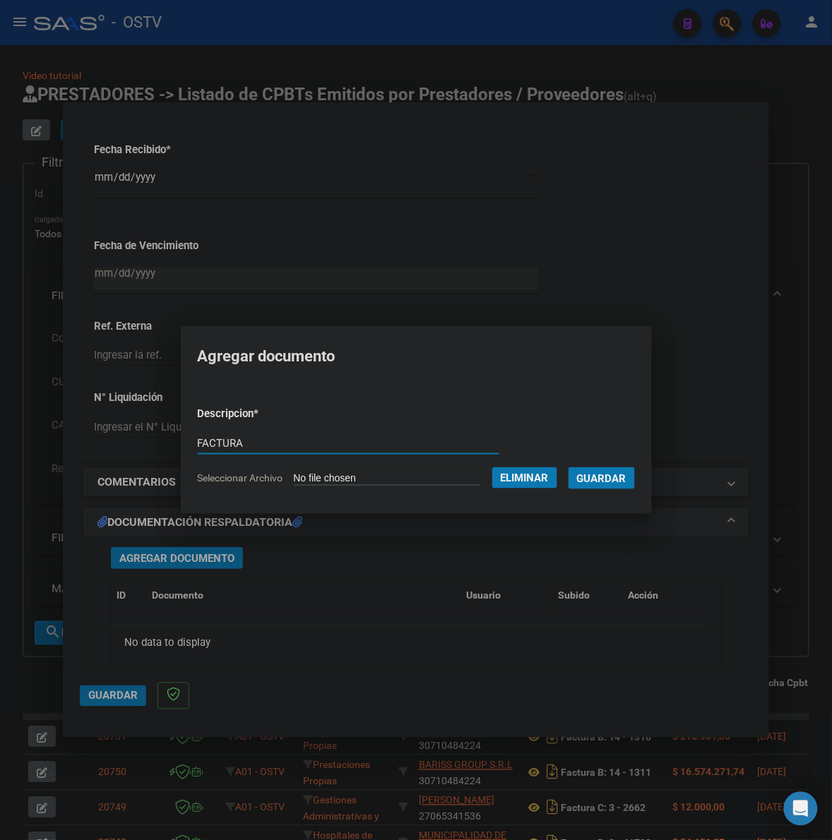
type input "FACTURA"
click at [568, 467] on button "Guardar" at bounding box center [601, 478] width 66 height 22
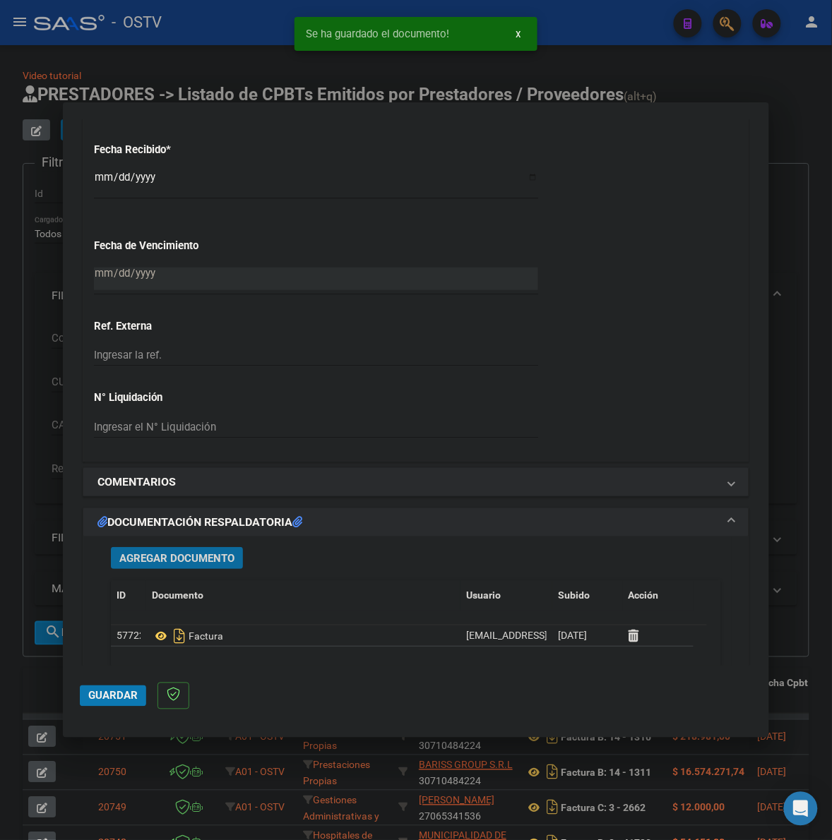
click at [119, 696] on span "Guardar" at bounding box center [112, 696] width 49 height 13
click at [788, 312] on div at bounding box center [416, 420] width 832 height 840
type input "$ 0,00"
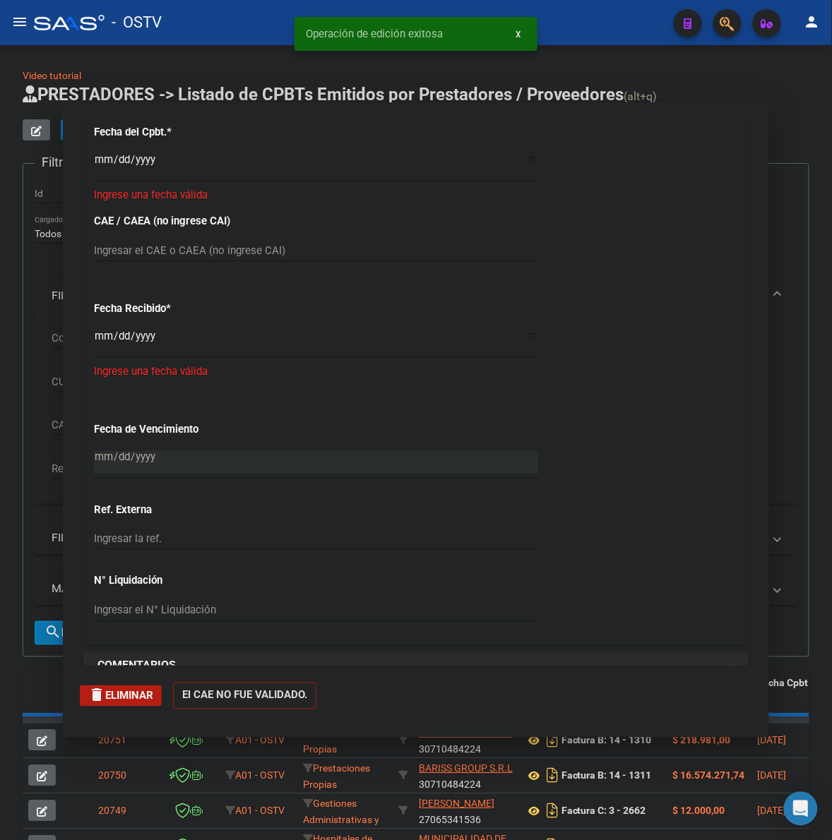
scroll to position [1041, 0]
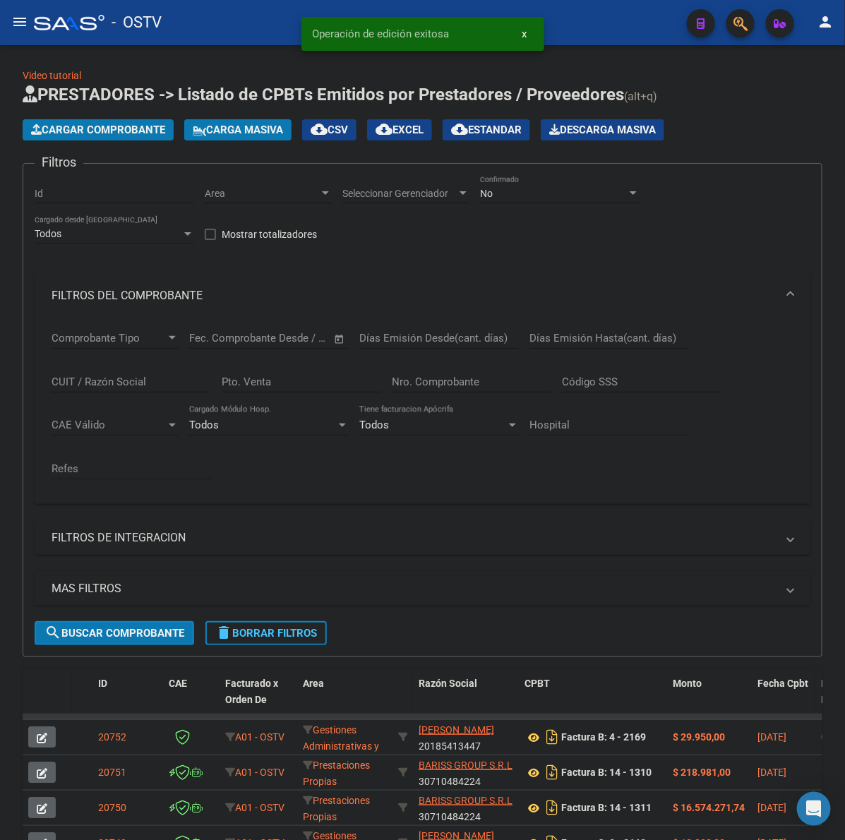
click at [108, 129] on span "Cargar Comprobante" at bounding box center [98, 130] width 134 height 13
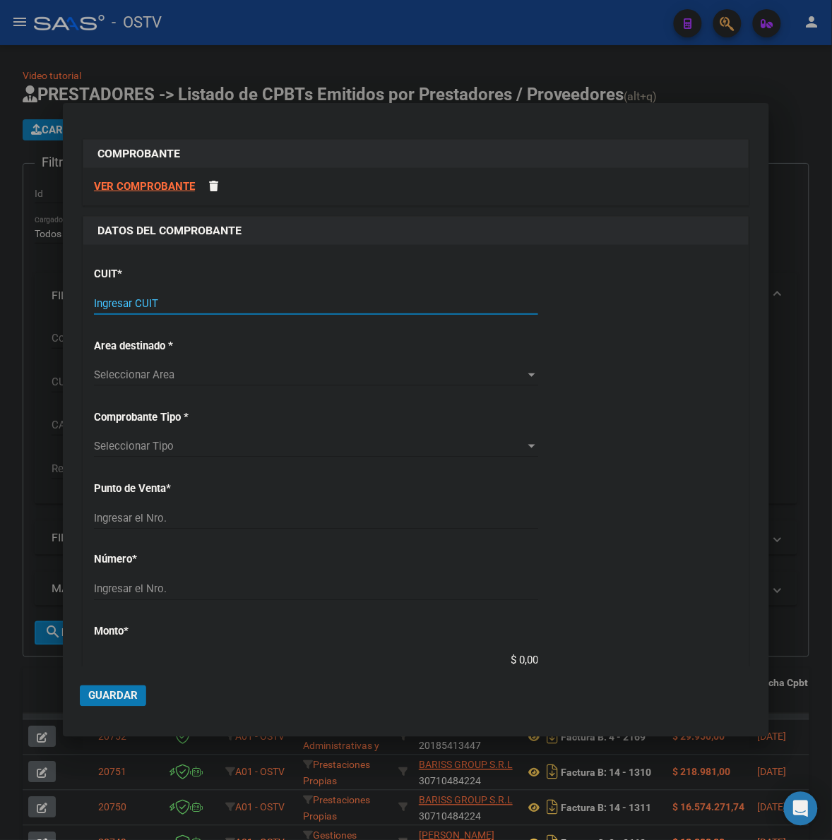
click at [227, 301] on input "Ingresar CUIT" at bounding box center [316, 303] width 444 height 13
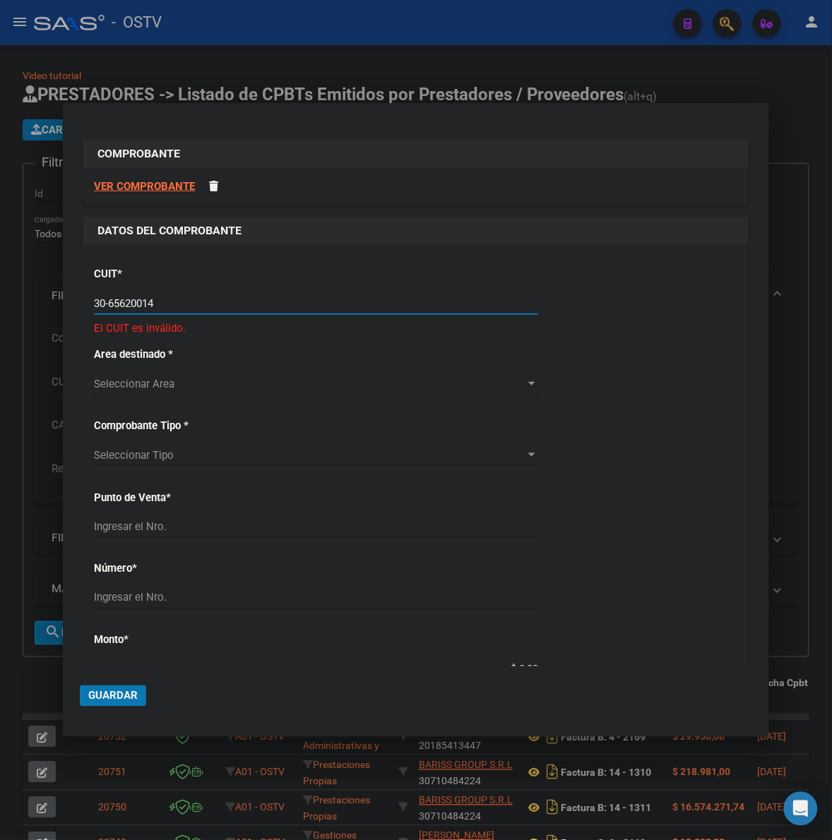
type input "30-65620014-2"
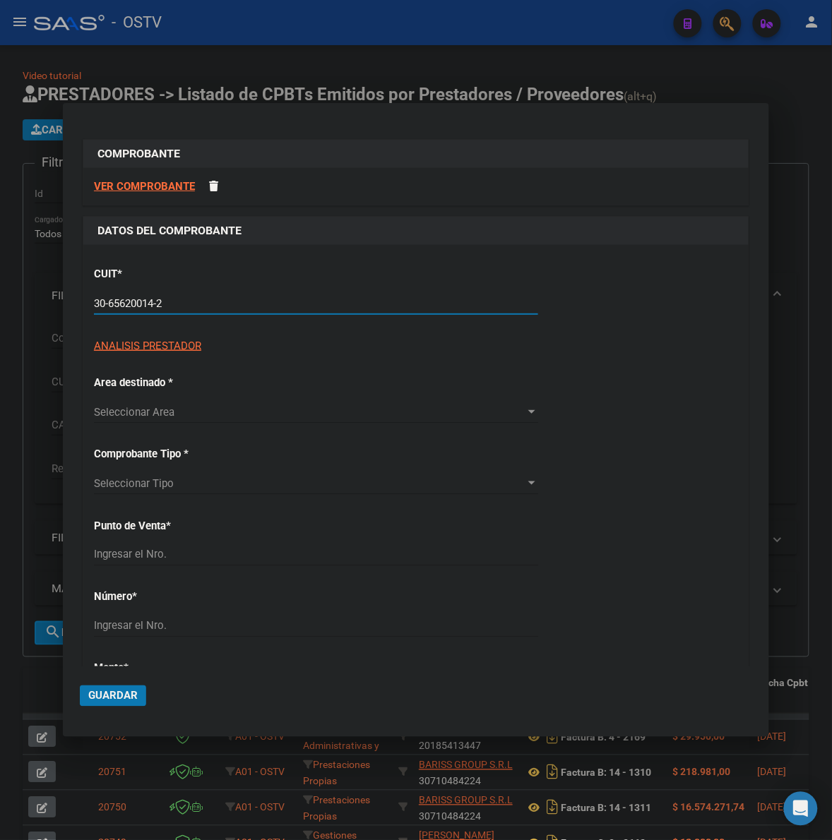
type input "10"
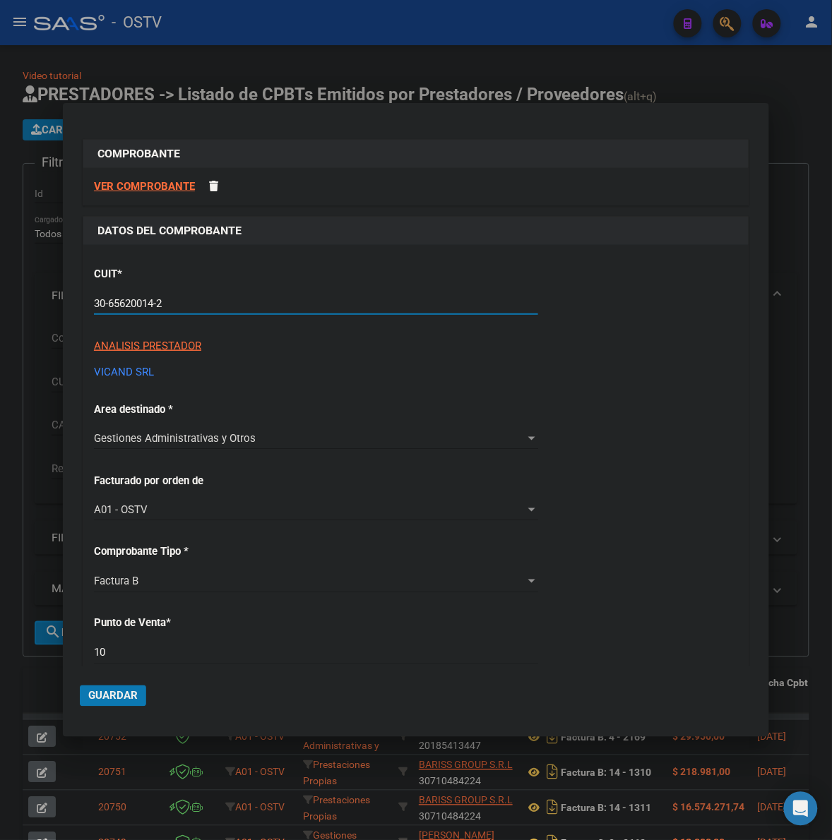
type input "30-65620014-2"
click at [608, 486] on div "CUIT * 30-65620014-2 Ingresar CUIT ANALISIS PRESTADOR VICAND SRL ARCA Padrón Ar…" at bounding box center [415, 781] width 665 height 1072
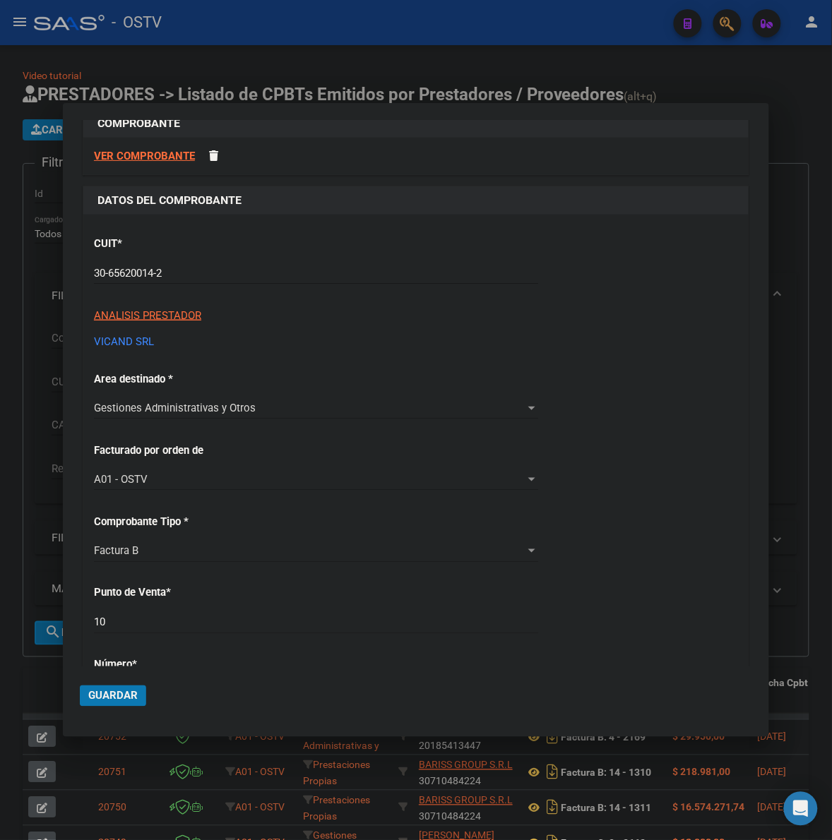
scroll to position [88, 0]
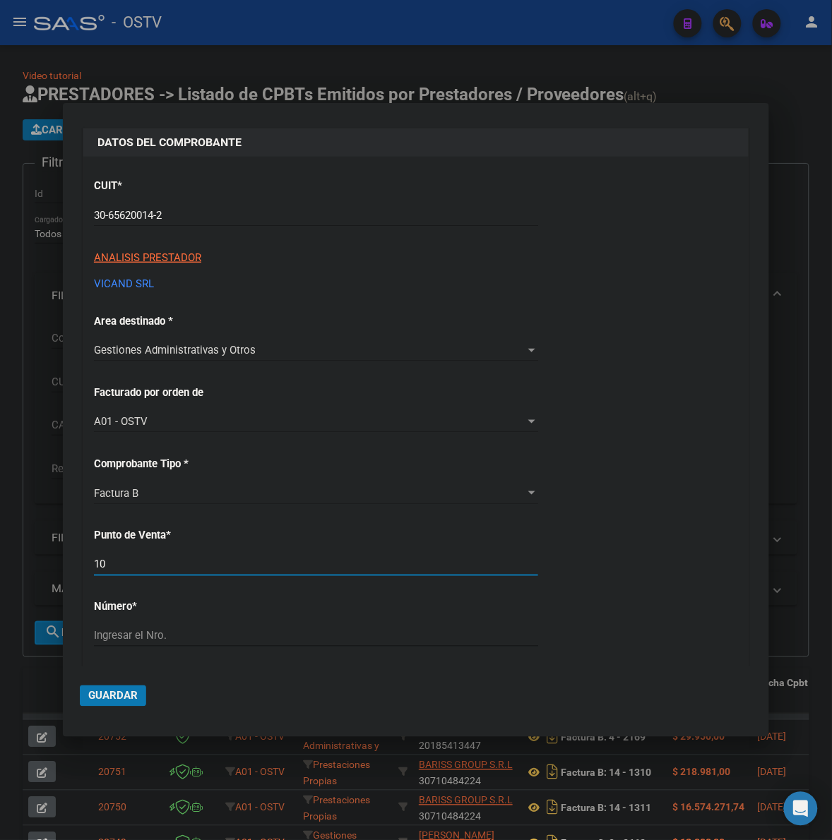
click at [141, 562] on input "10" at bounding box center [316, 564] width 444 height 13
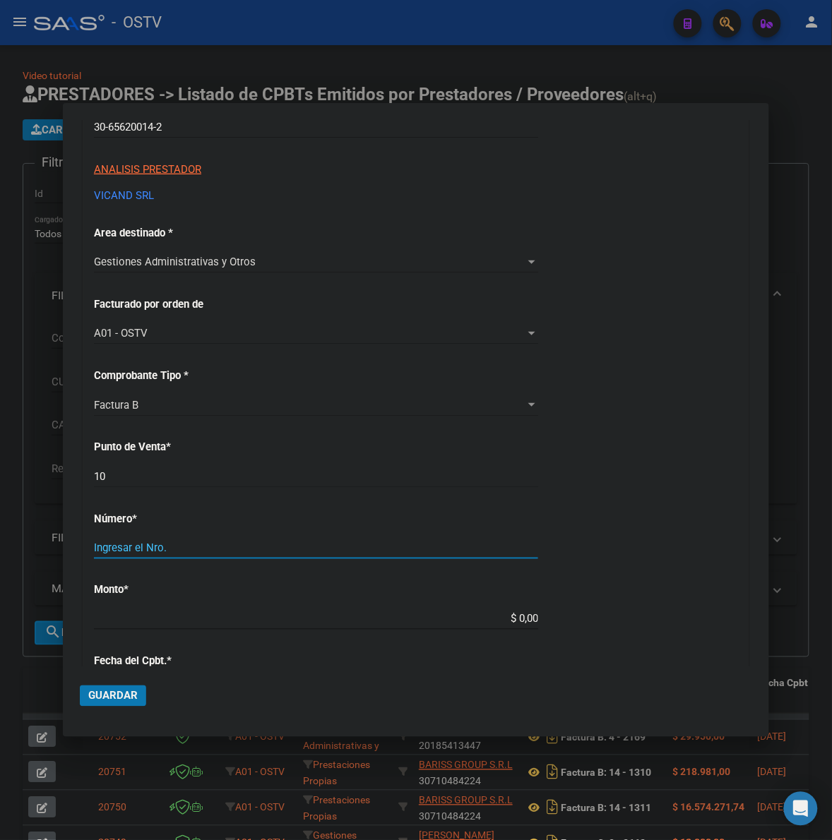
click at [160, 554] on input "Ingresar el Nro." at bounding box center [316, 548] width 444 height 13
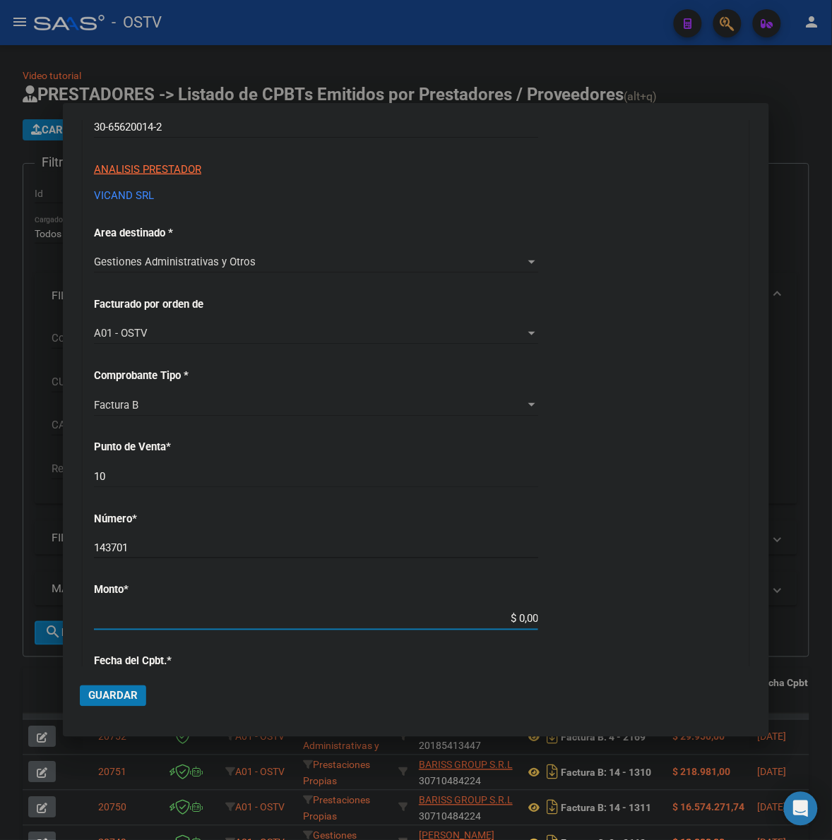
click at [164, 551] on div "CUIT * 30-65620014-2 Ingresar CUIT ANALISIS PRESTADOR VICAND SRL ARCA Padrón Ar…" at bounding box center [415, 604] width 665 height 1072
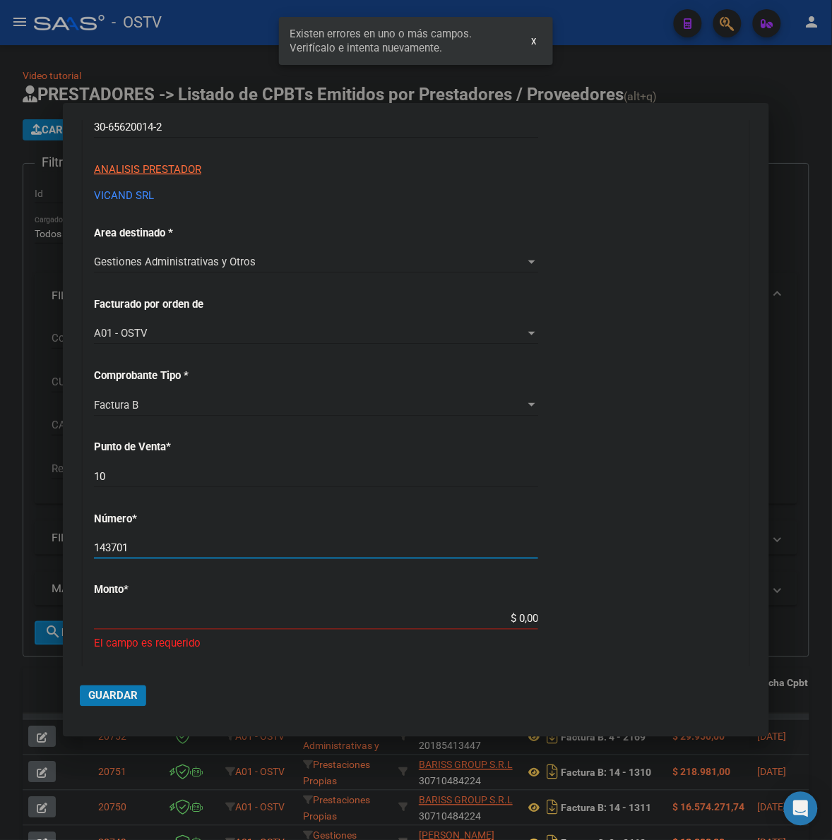
scroll to position [396, 0]
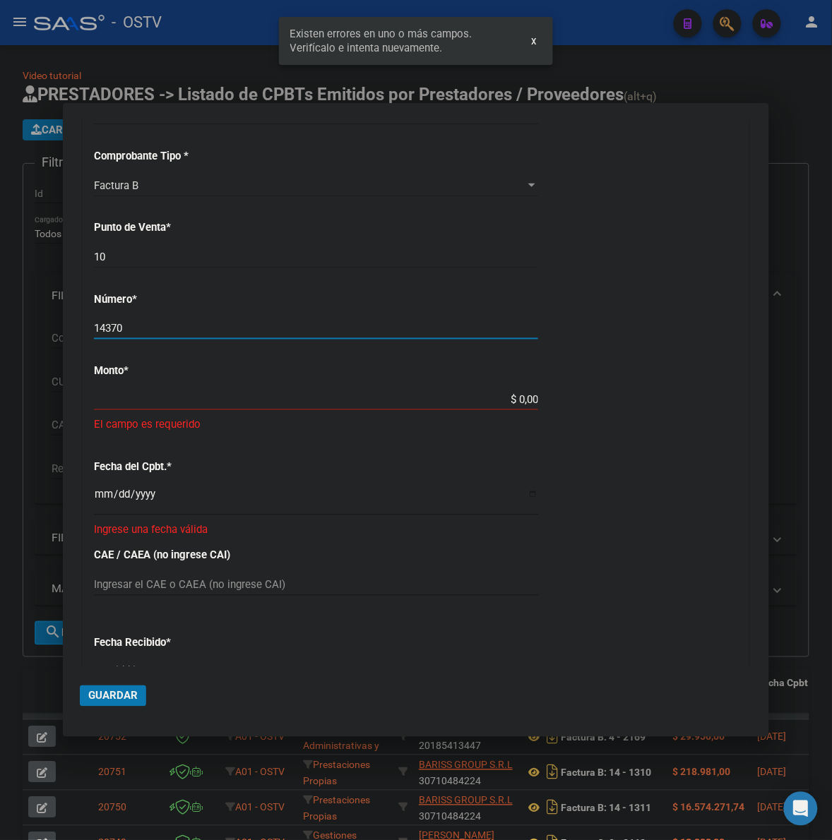
type input "14370"
type input "$ 57.991,45"
type input "2025-07-02"
type input "75272956846159"
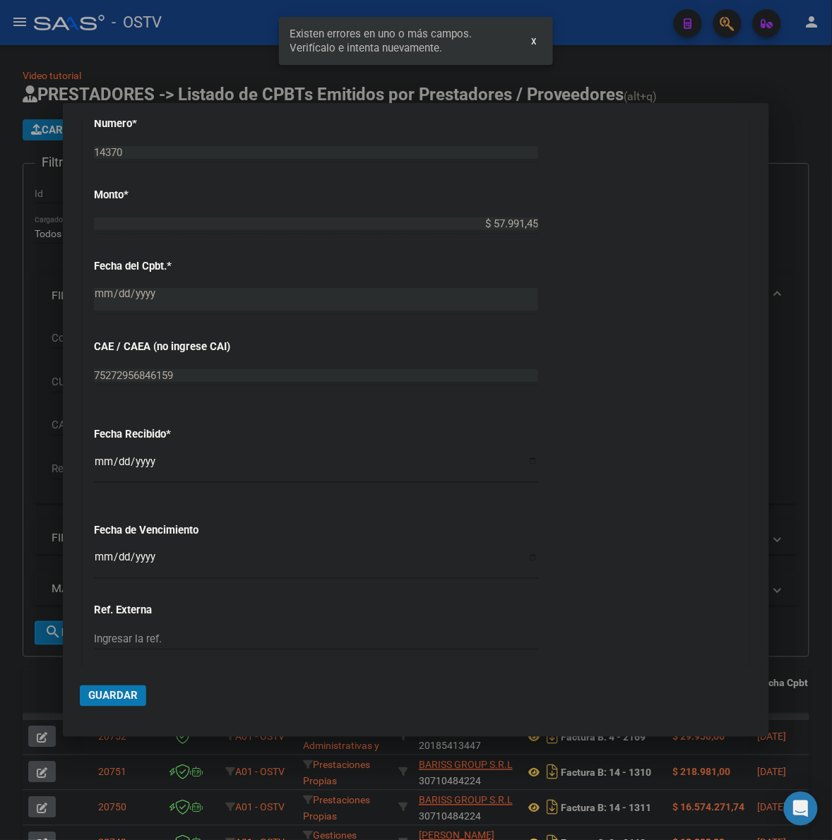
scroll to position [573, 0]
click at [100, 563] on input "Ingresar la fecha" at bounding box center [316, 562] width 444 height 23
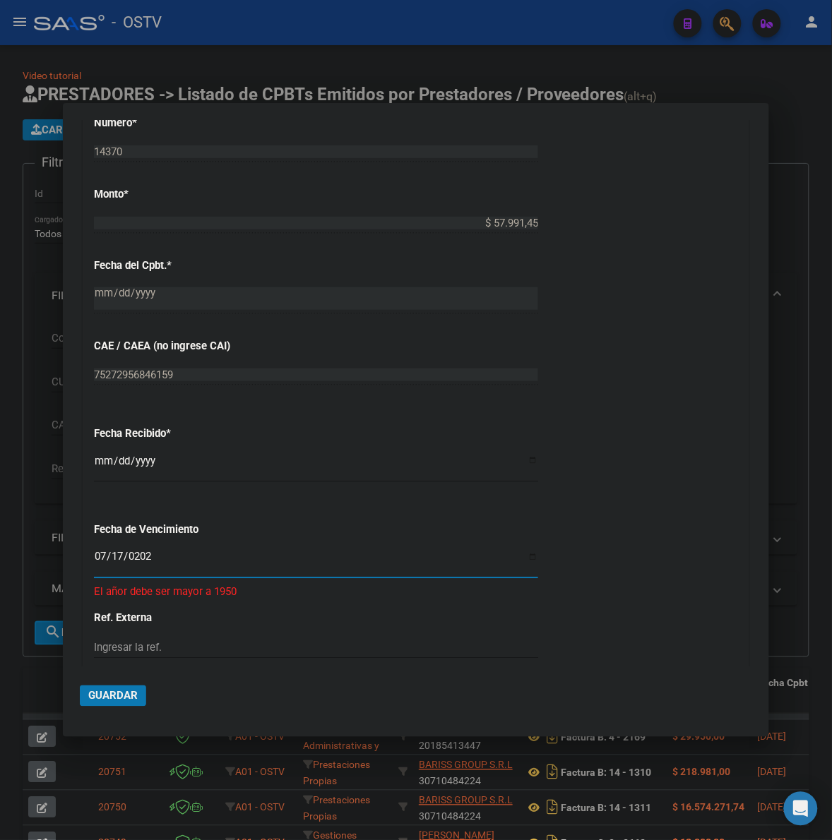
type input "2025-07-17"
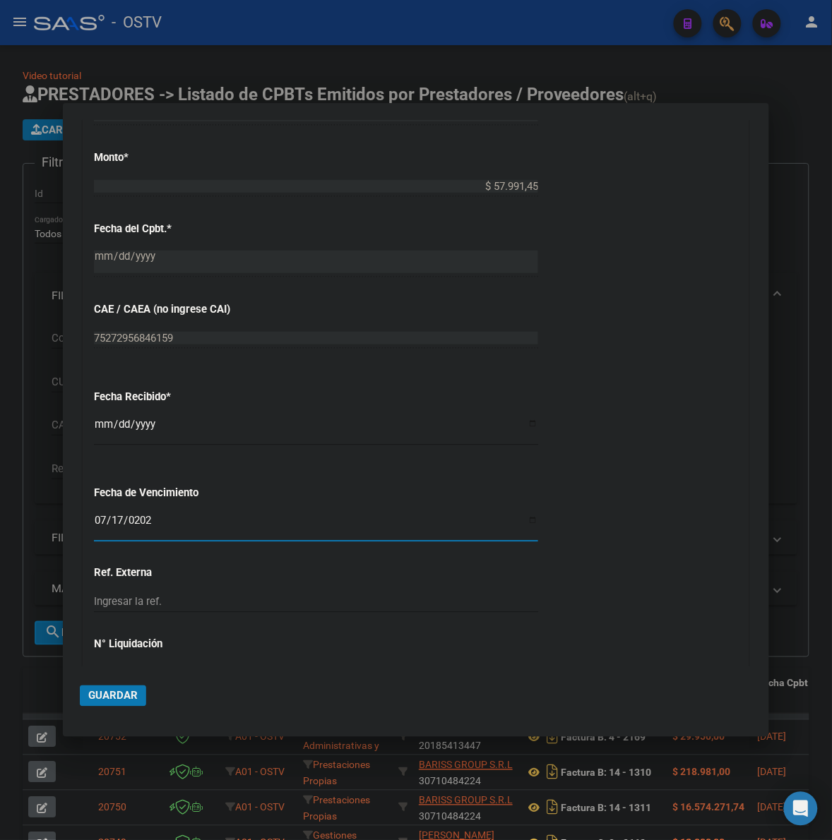
scroll to position [698, 0]
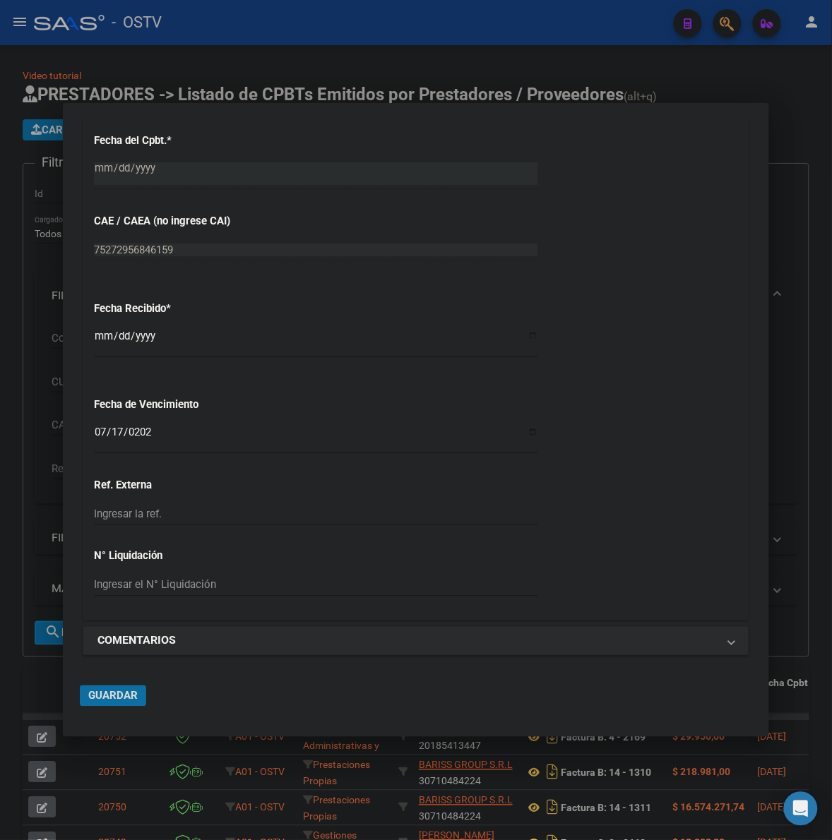
drag, startPoint x: 135, startPoint y: 696, endPoint x: 443, endPoint y: 570, distance: 332.8
click at [135, 695] on span "Guardar" at bounding box center [112, 696] width 49 height 13
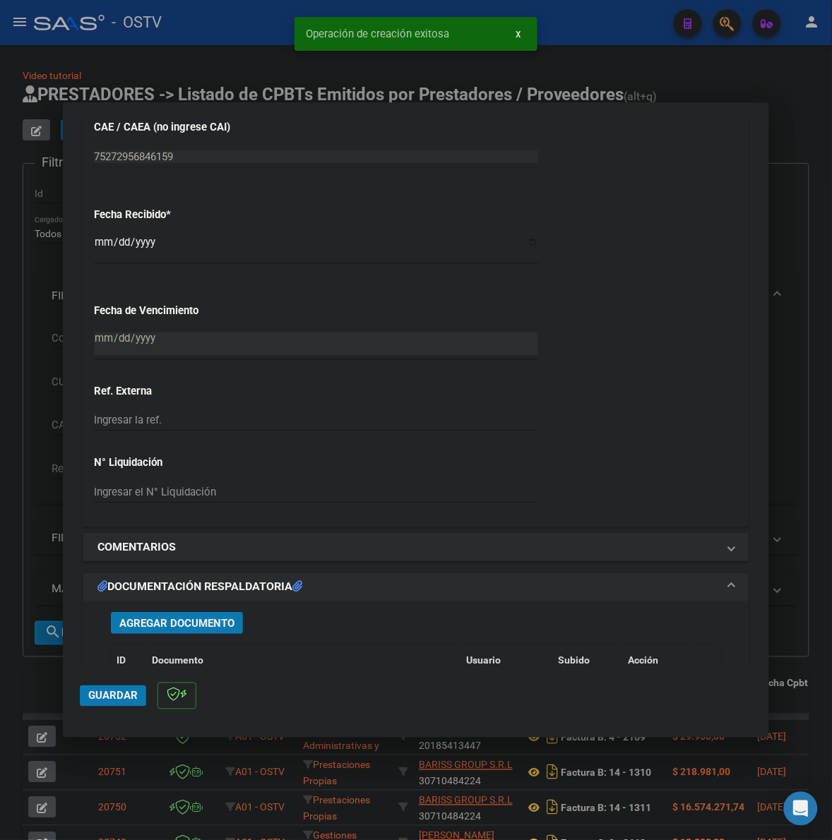
scroll to position [853, 0]
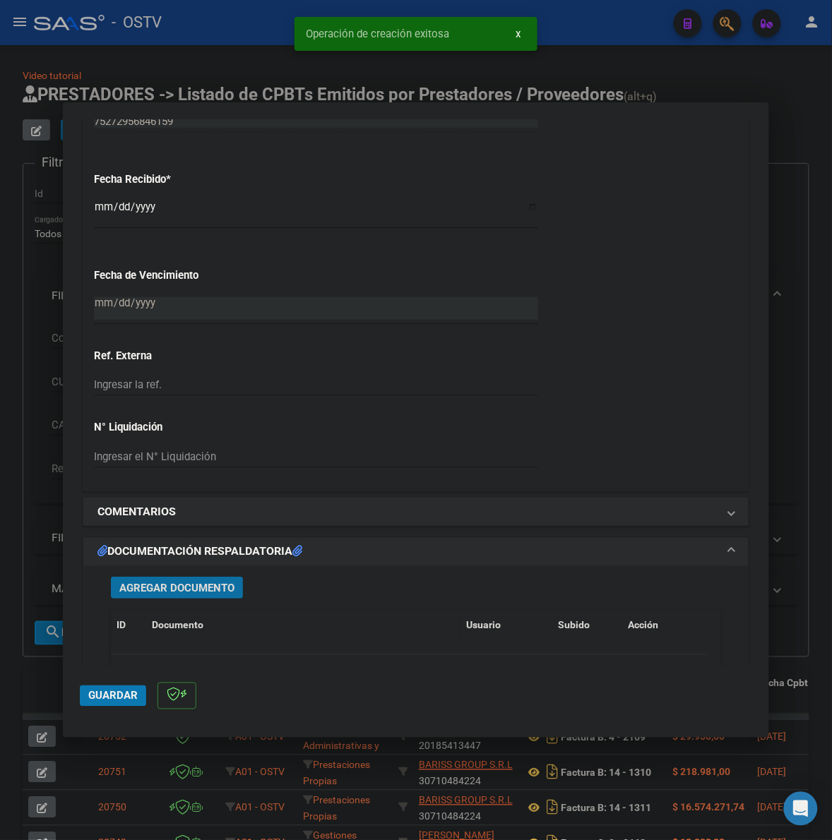
click at [216, 584] on span "Agregar Documento" at bounding box center [176, 588] width 115 height 13
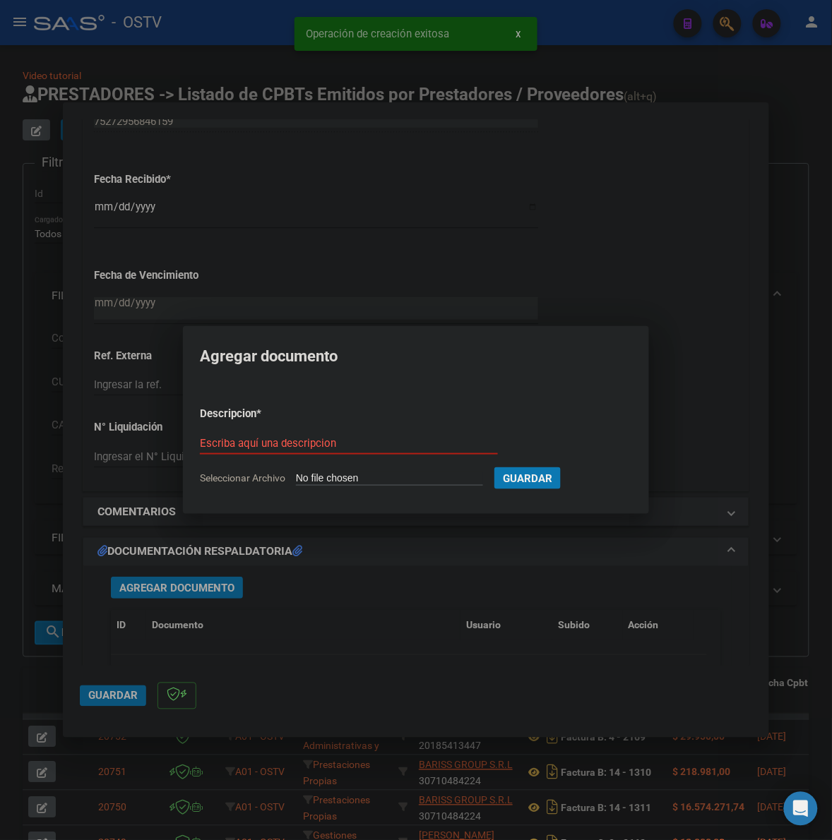
type input "C:\fakepath\FACTURA - 10 14370 - VICAND.pdf"
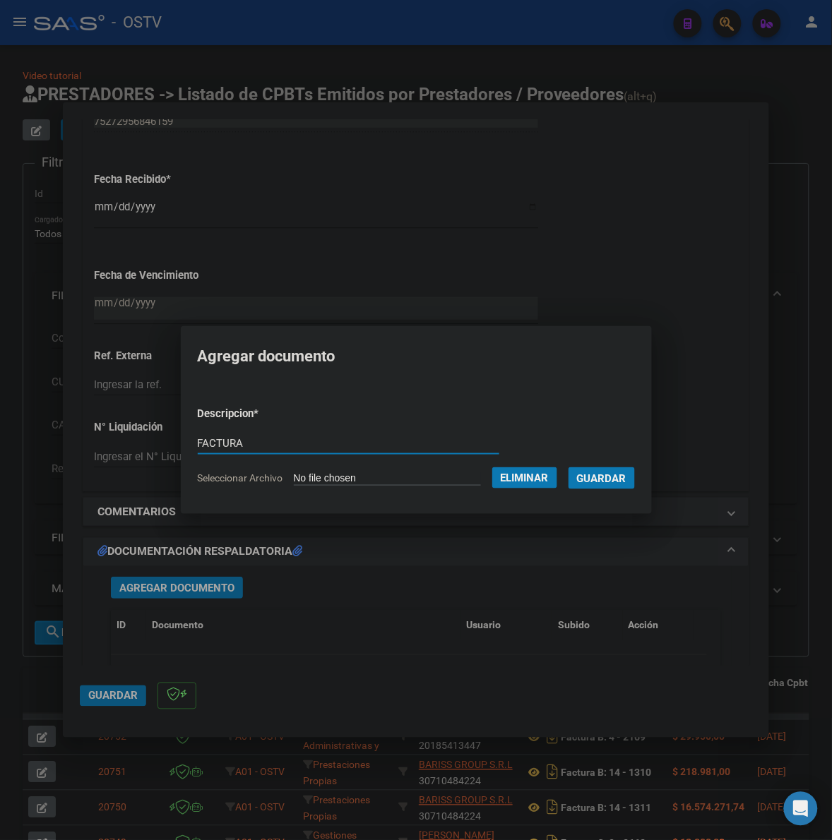
type input "FACTURA"
click at [568, 467] on button "Guardar" at bounding box center [601, 478] width 66 height 22
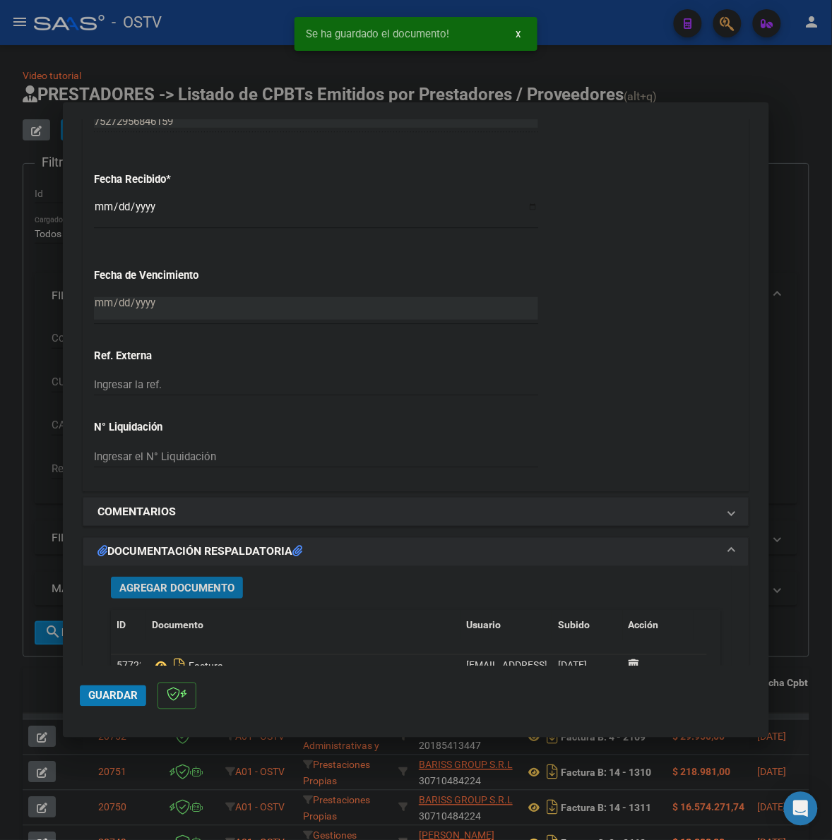
click at [110, 693] on span "Guardar" at bounding box center [112, 696] width 49 height 13
drag, startPoint x: 802, startPoint y: 452, endPoint x: 832, endPoint y: 431, distance: 36.0
click at [802, 450] on div at bounding box center [416, 420] width 832 height 840
type input "$ 0,00"
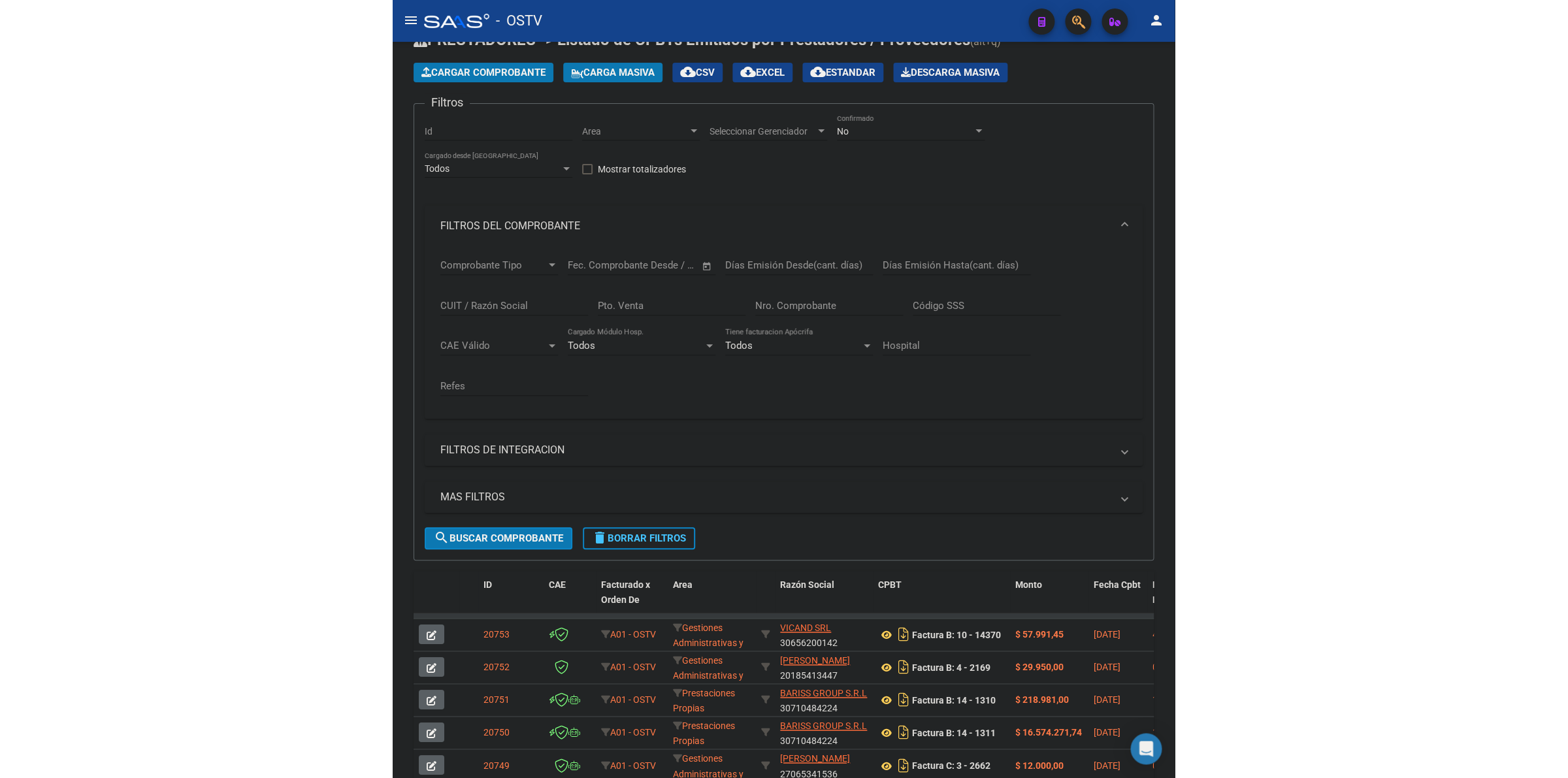
scroll to position [164, 0]
